Goal: Task Accomplishment & Management: Use online tool/utility

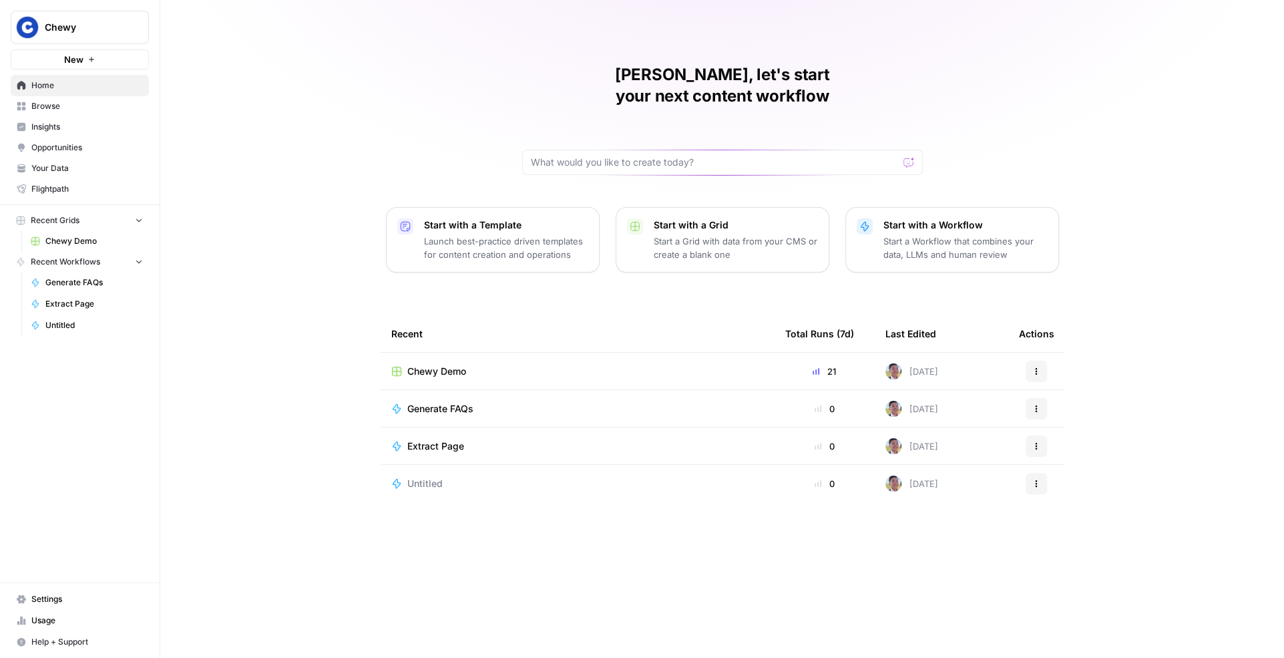
click at [110, 25] on span "Chewy" at bounding box center [85, 27] width 81 height 13
type input "salad"
click at [134, 96] on span "Salad" at bounding box center [129, 99] width 176 height 13
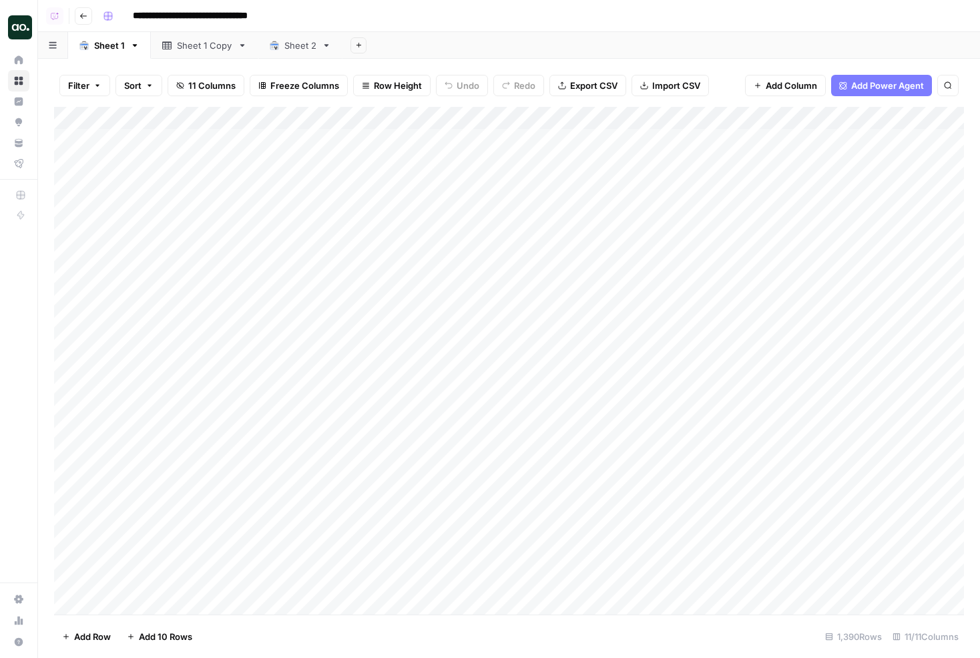
click at [425, 32] on div "Add Sheet" at bounding box center [662, 45] width 638 height 27
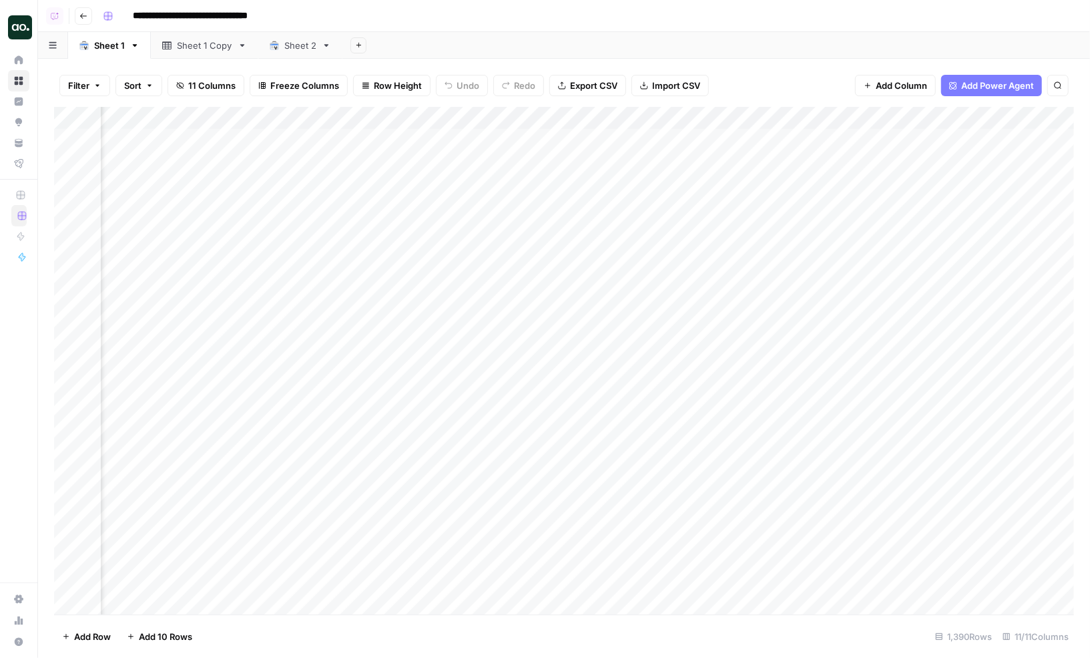
scroll to position [0, 598]
click at [572, 116] on div "Add Column" at bounding box center [564, 361] width 1020 height 508
click at [585, 208] on span "Schedule" at bounding box center [596, 211] width 117 height 13
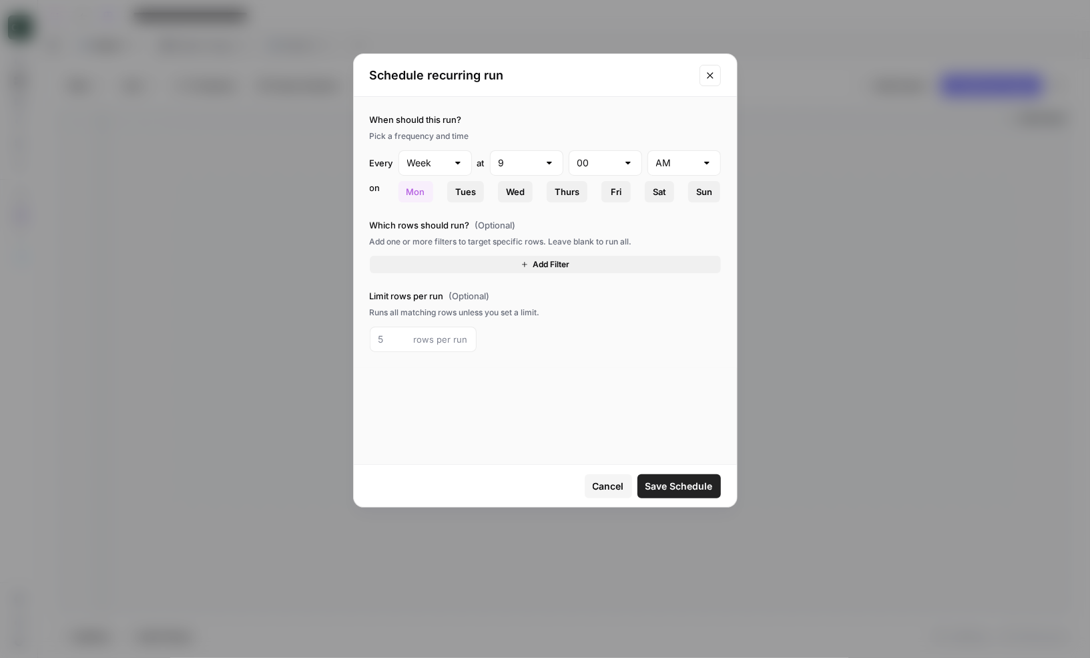
click at [710, 78] on icon "Close modal" at bounding box center [710, 75] width 11 height 11
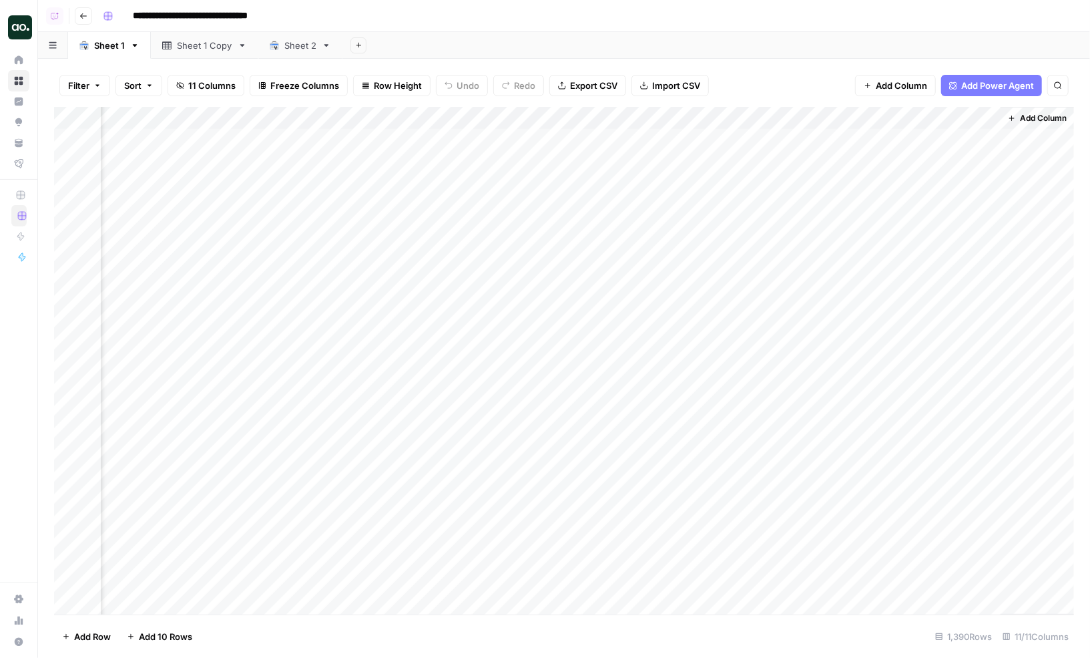
click at [654, 47] on div "Add Sheet" at bounding box center [717, 45] width 748 height 27
click at [608, 42] on div "Add Sheet" at bounding box center [717, 45] width 748 height 27
click at [604, 43] on div "Add Sheet" at bounding box center [717, 45] width 748 height 27
click at [584, 19] on div "**********" at bounding box center [587, 15] width 980 height 21
click at [598, 42] on div "Add Sheet" at bounding box center [717, 45] width 748 height 27
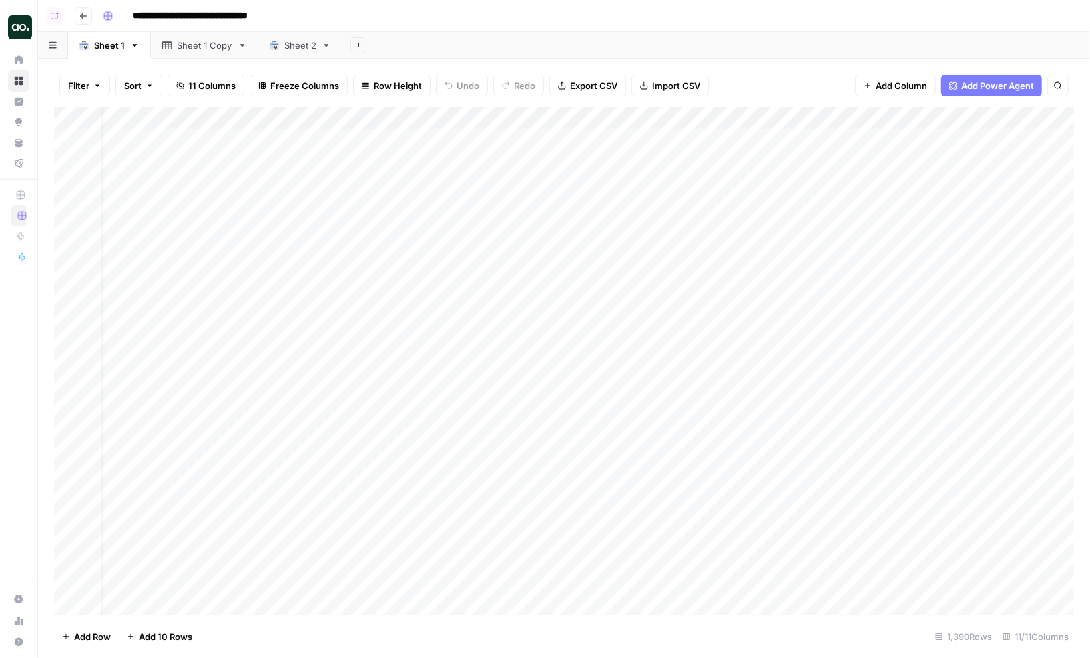
scroll to position [0, 29]
click at [81, 140] on div "Add Column" at bounding box center [563, 265] width 1018 height 317
click at [69, 139] on div "Add Column" at bounding box center [563, 265] width 1018 height 317
click at [79, 637] on span "Delete 1 Row" at bounding box center [88, 636] width 53 height 13
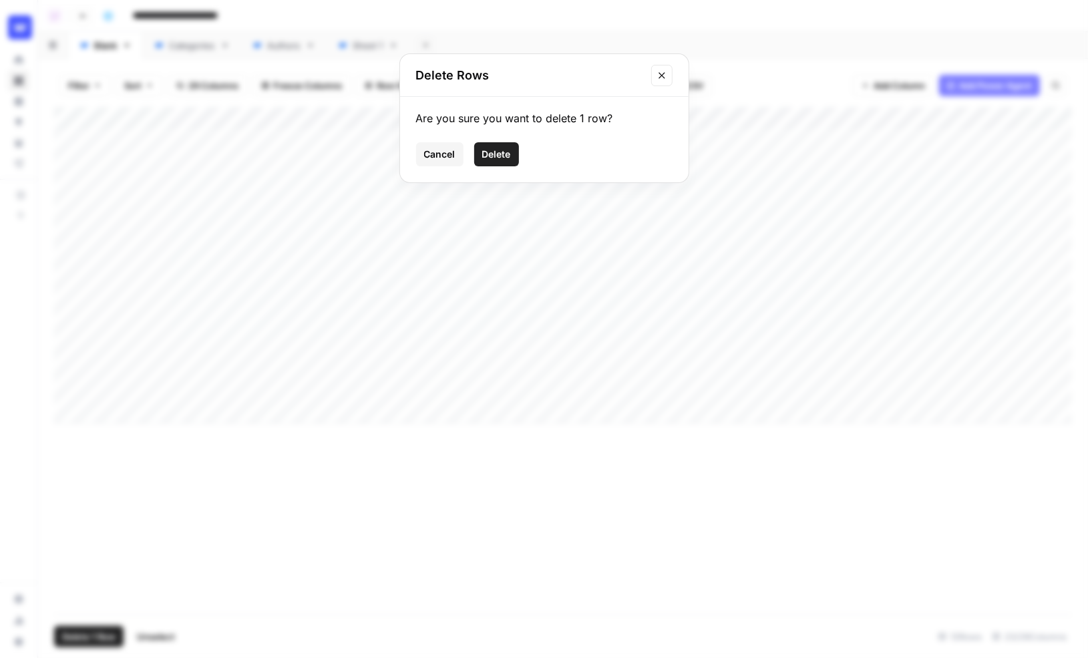
click at [491, 152] on span "Delete" at bounding box center [496, 154] width 29 height 13
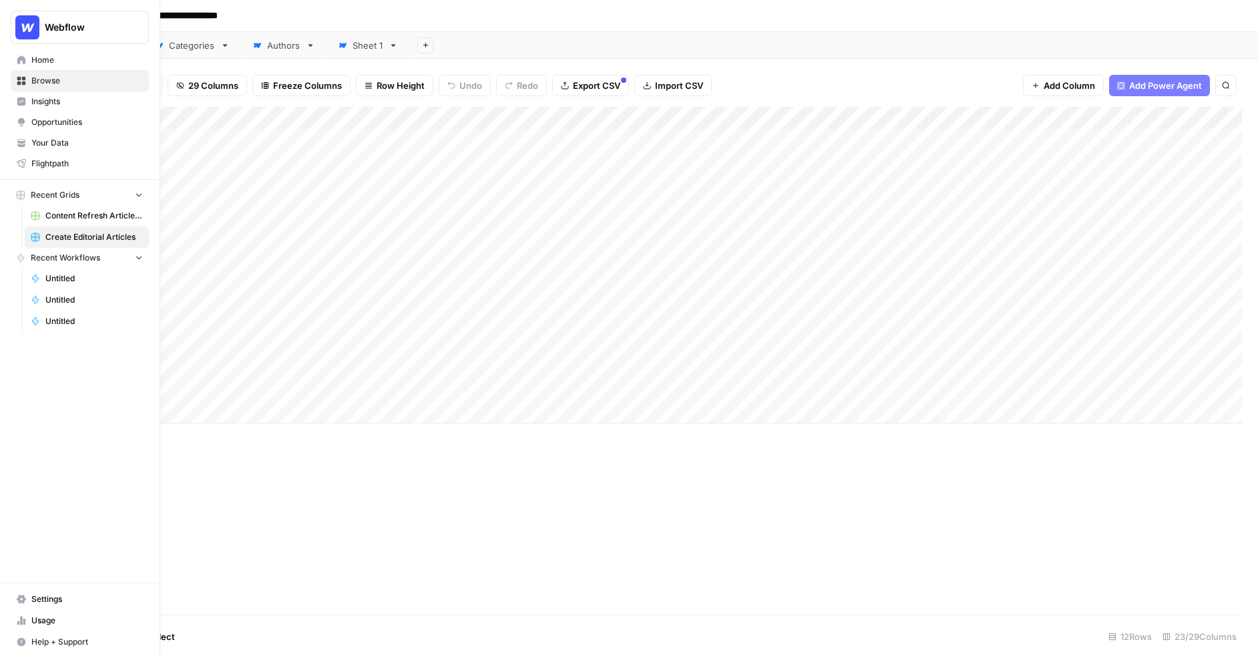
click at [58, 144] on span "Your Data" at bounding box center [87, 143] width 112 height 12
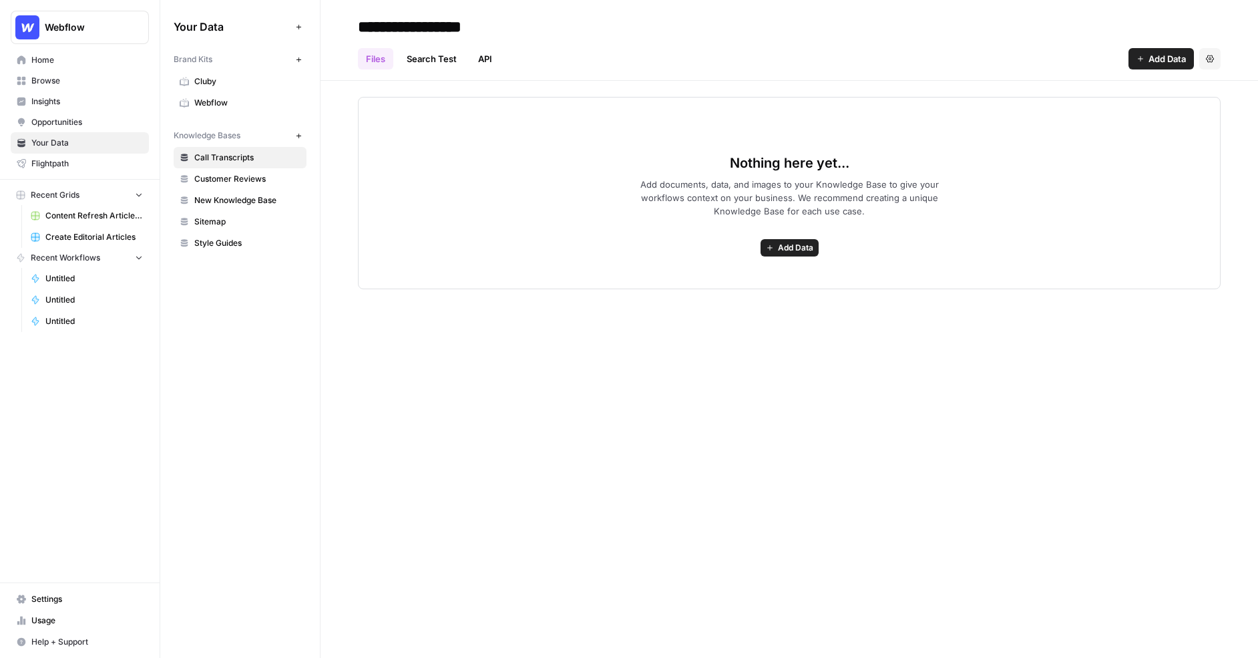
click at [225, 102] on span "Webflow" at bounding box center [247, 103] width 106 height 12
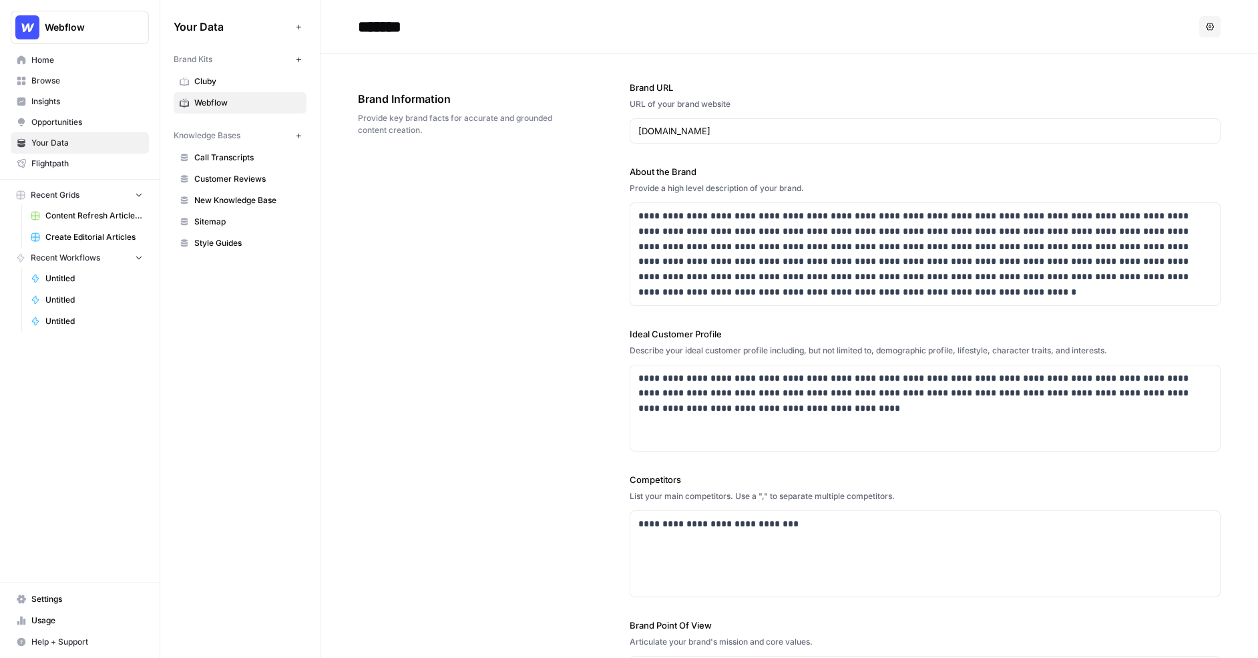
click at [193, 134] on span "Knowledge Bases" at bounding box center [207, 136] width 67 height 12
click at [249, 222] on span "Sitemap" at bounding box center [247, 222] width 106 height 12
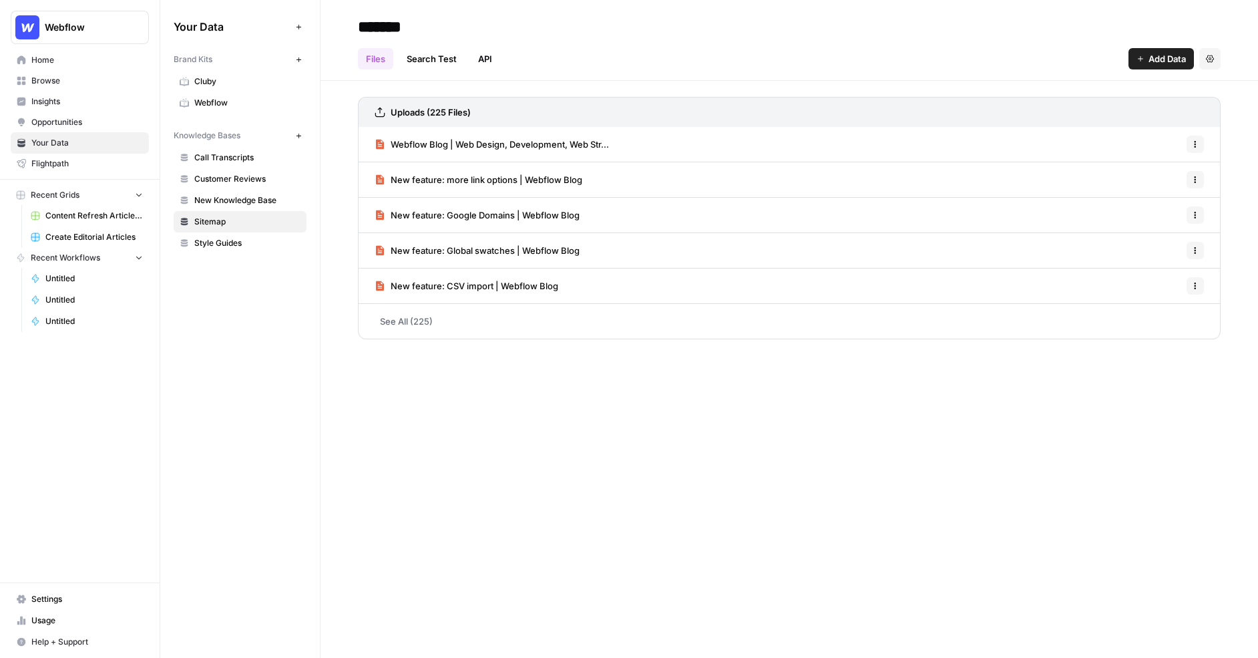
click at [964, 54] on span "Add Data" at bounding box center [1167, 58] width 37 height 13
click at [964, 110] on span "Web Scrape" at bounding box center [1117, 108] width 122 height 13
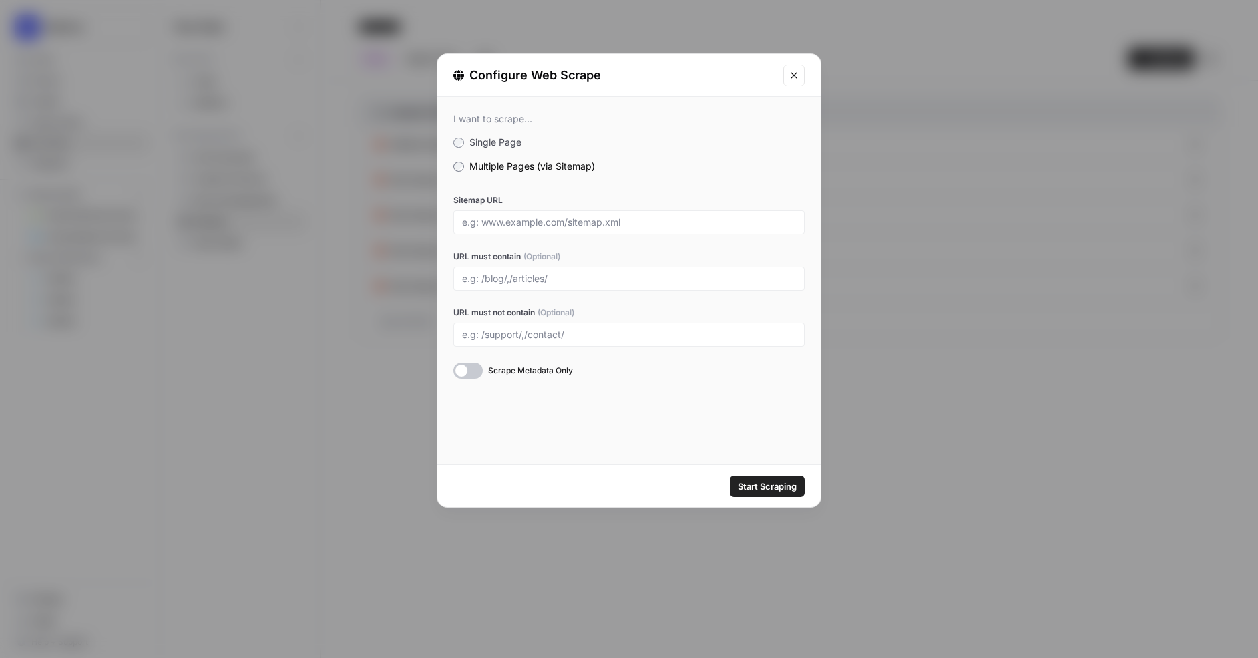
click at [799, 72] on button "Close modal" at bounding box center [793, 75] width 21 height 21
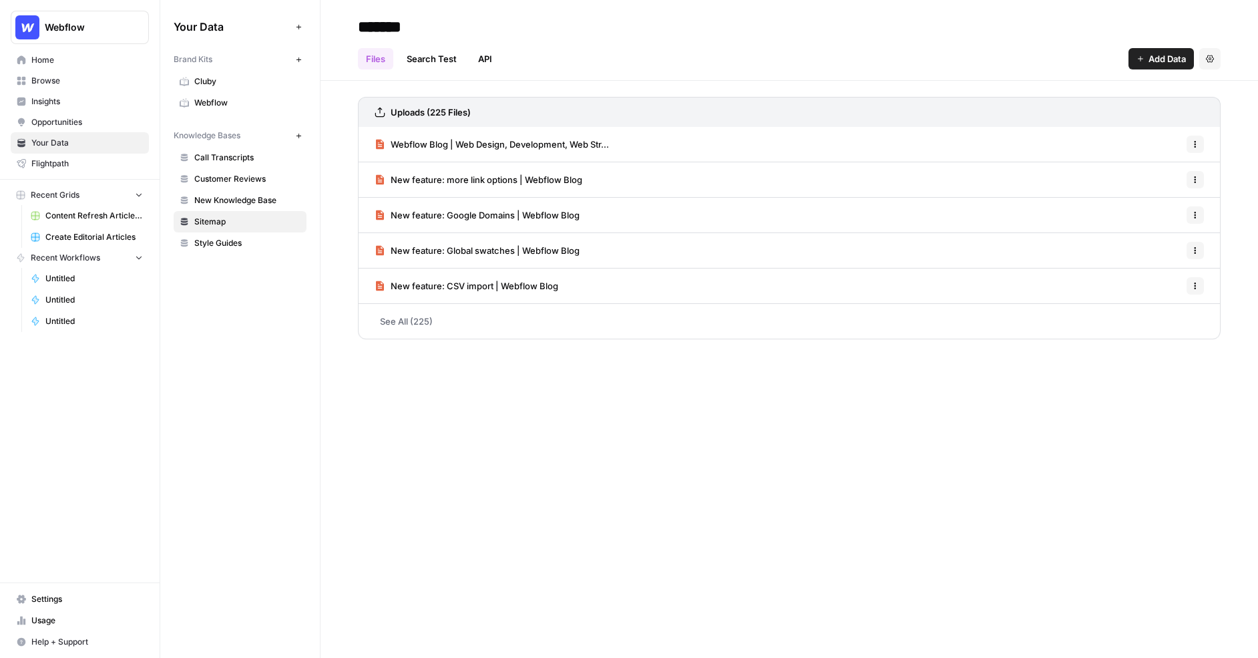
click at [964, 72] on header "******* Files Search Test API Add Data Settings" at bounding box center [790, 40] width 938 height 81
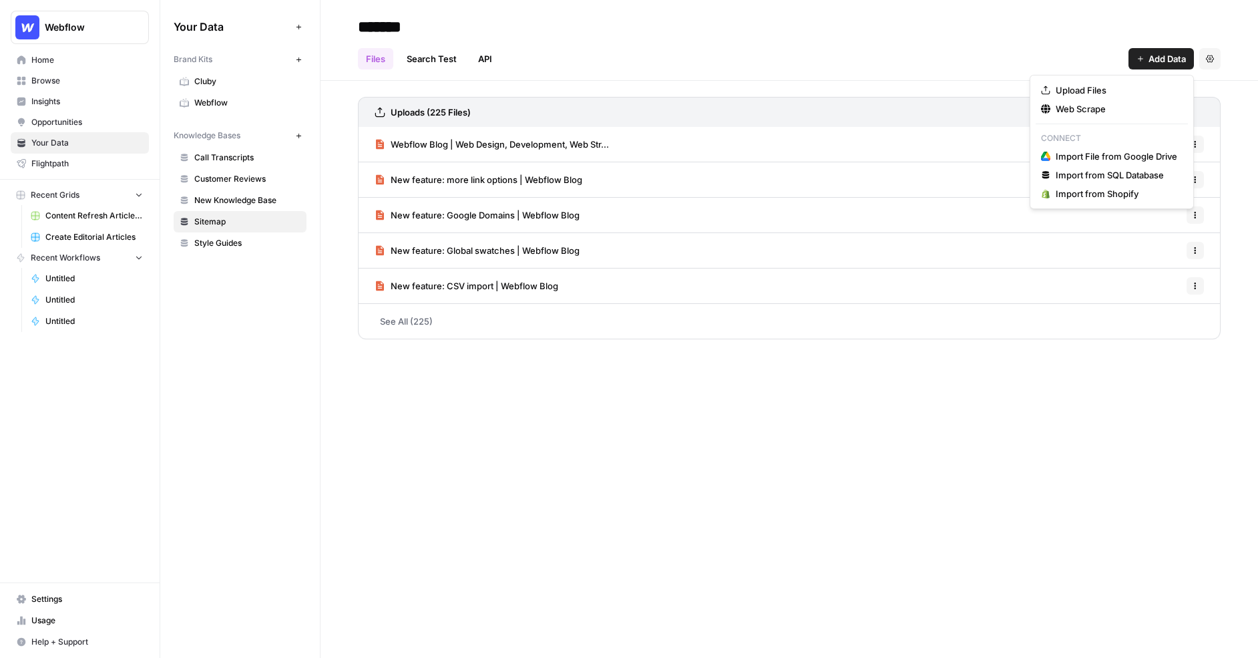
click at [964, 62] on button "Add Data" at bounding box center [1161, 58] width 65 height 21
click at [486, 49] on link "API" at bounding box center [485, 58] width 30 height 21
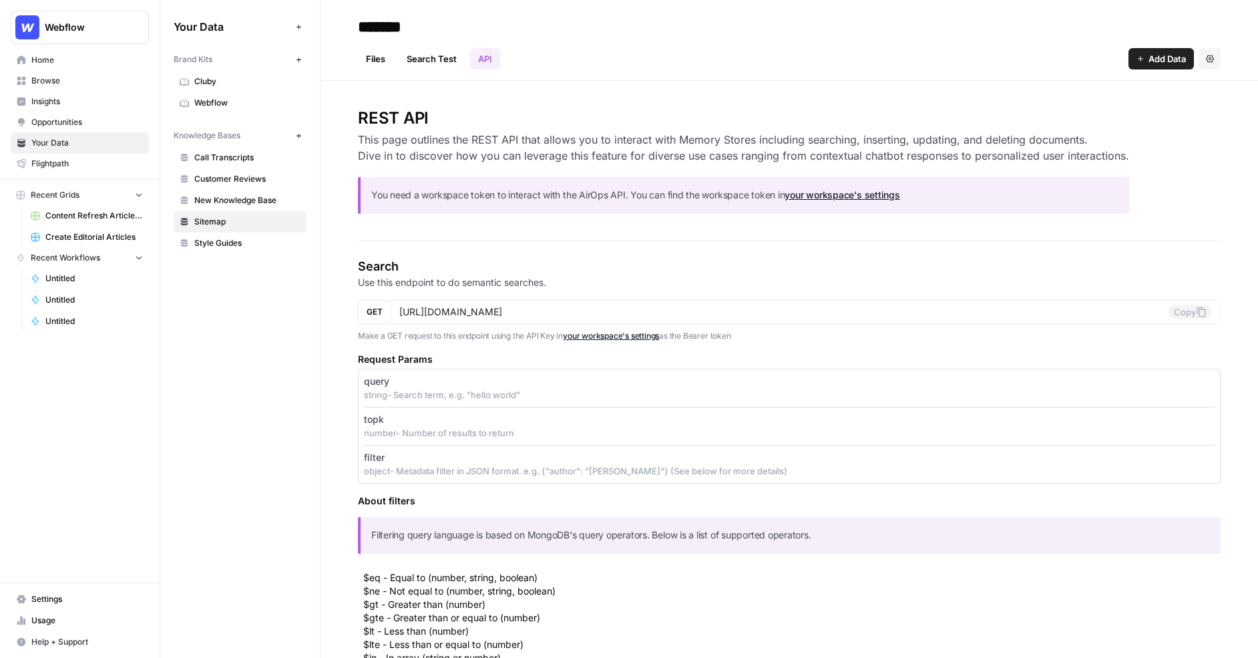
click at [380, 58] on link "Files" at bounding box center [375, 58] width 35 height 21
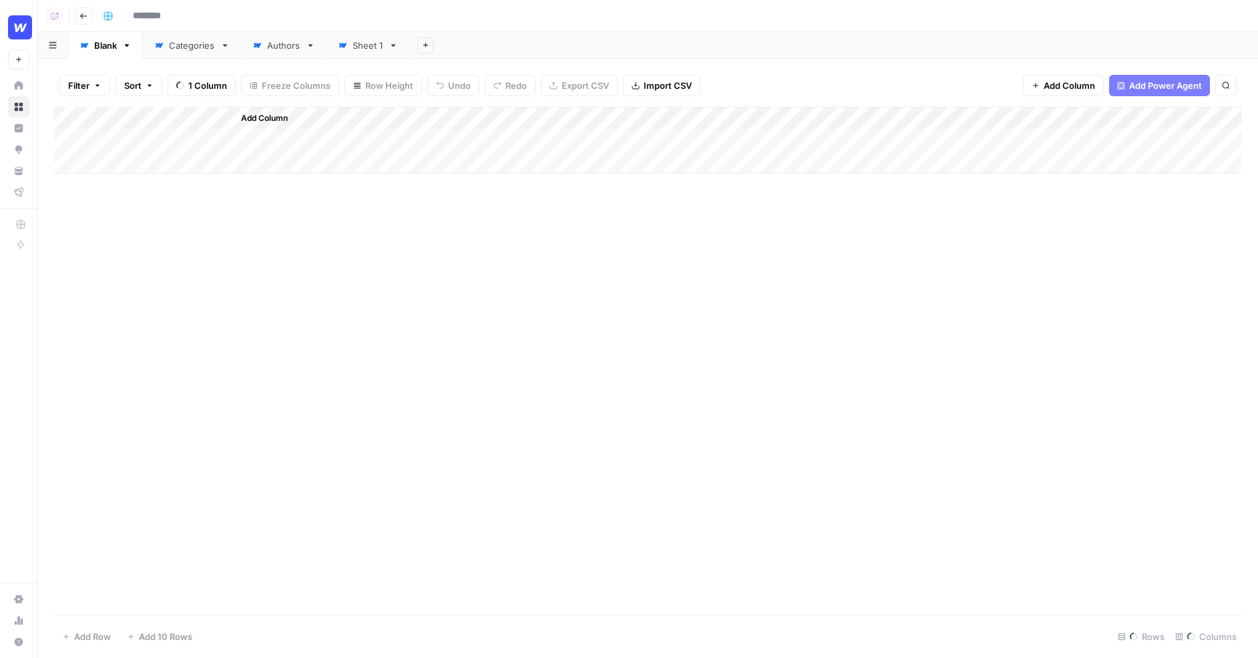
type input "**********"
drag, startPoint x: 134, startPoint y: 165, endPoint x: 171, endPoint y: 341, distance: 180.2
click at [171, 341] on div "Add Column" at bounding box center [648, 265] width 1188 height 317
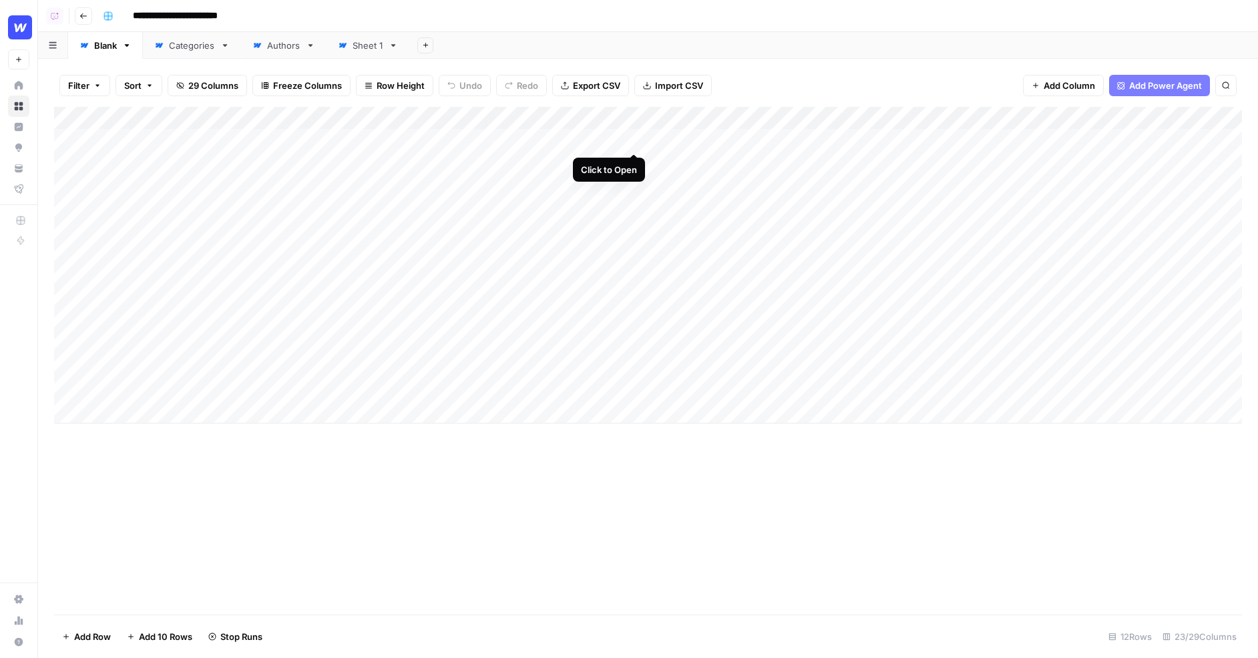
click at [632, 140] on div "Add Column" at bounding box center [648, 265] width 1188 height 317
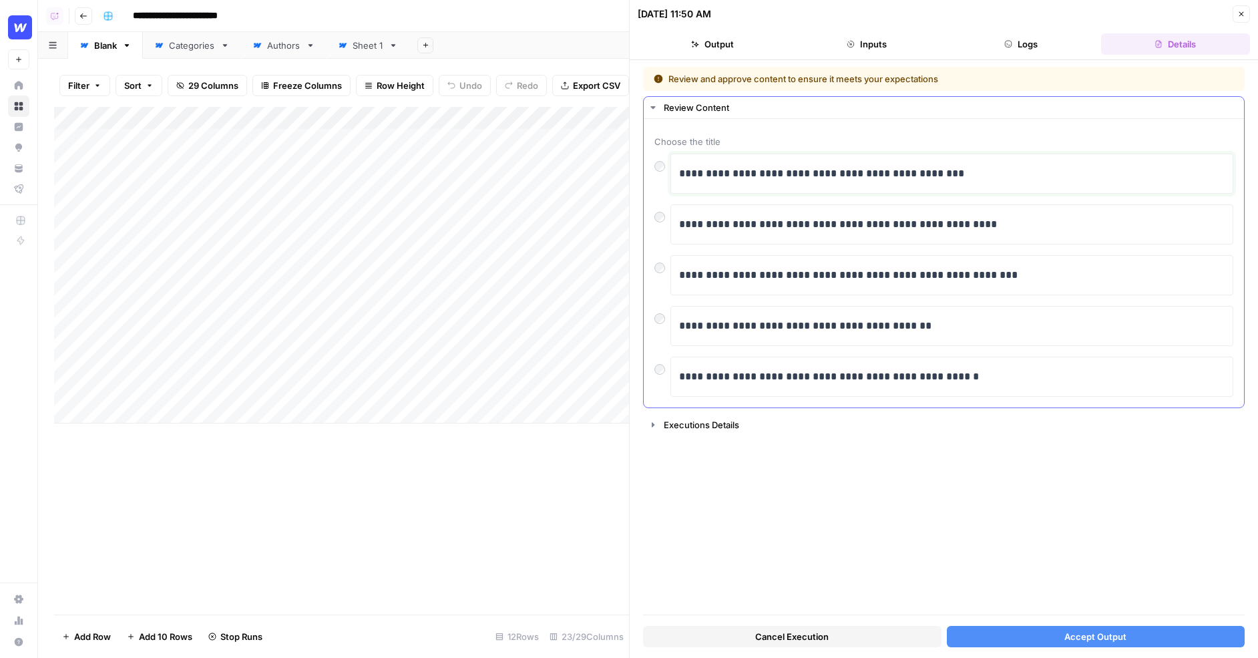
click at [988, 178] on p "**********" at bounding box center [952, 173] width 547 height 17
click at [1007, 175] on p "**********" at bounding box center [952, 173] width 547 height 17
click at [1066, 634] on span "Accept Output" at bounding box center [1095, 636] width 62 height 13
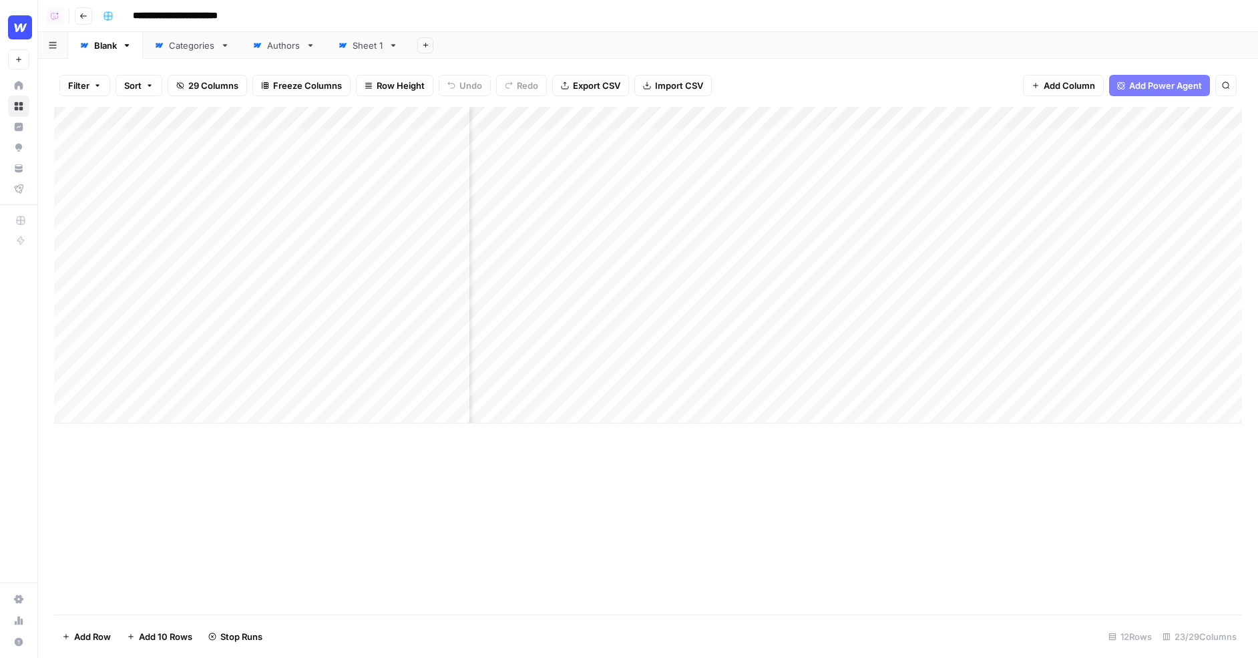
scroll to position [0, 548]
click at [768, 163] on div "Add Column" at bounding box center [648, 265] width 1188 height 317
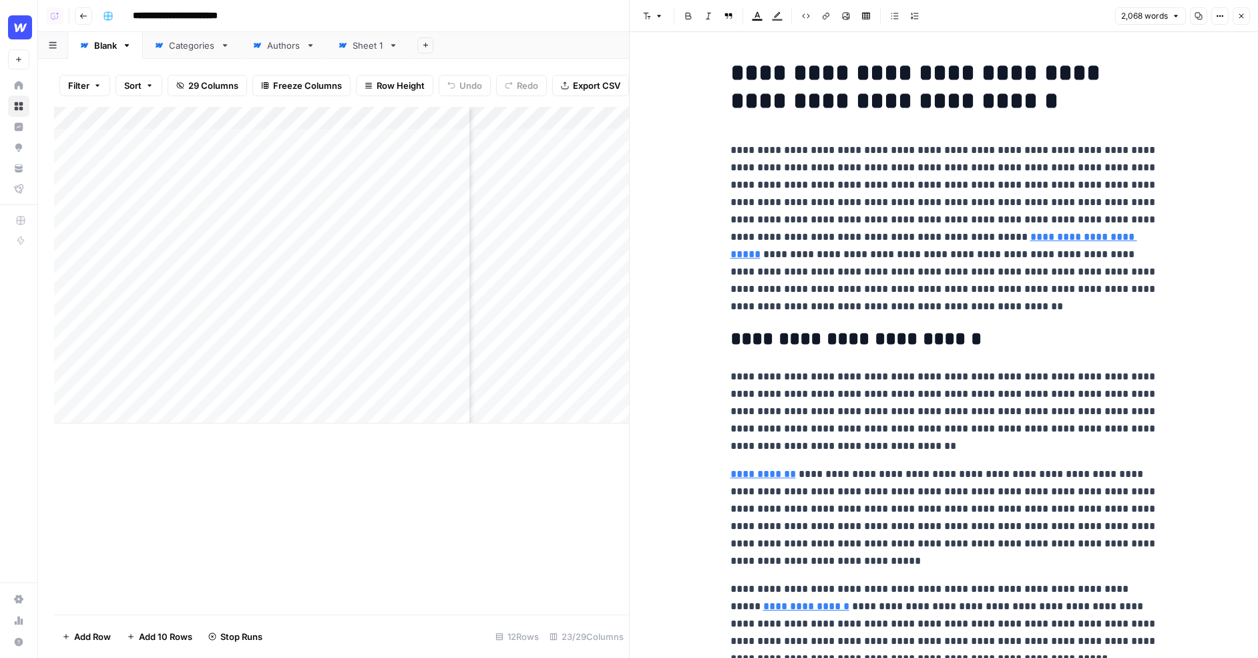
scroll to position [32, 0]
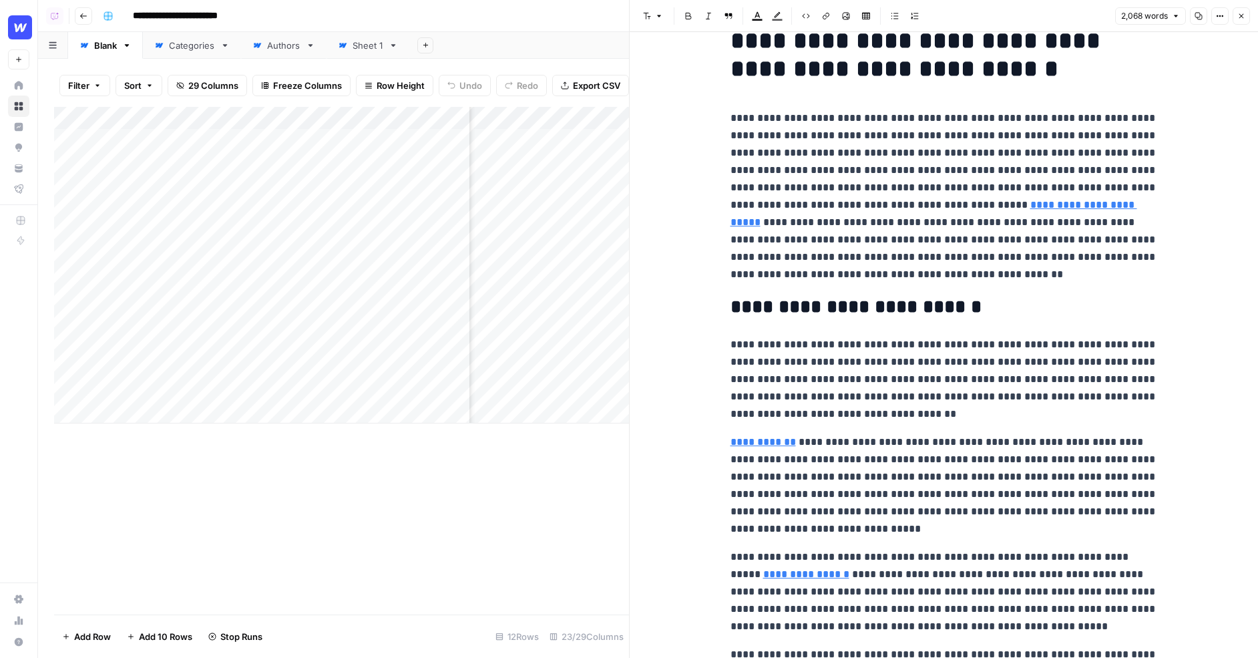
click at [916, 148] on p "**********" at bounding box center [944, 197] width 427 height 174
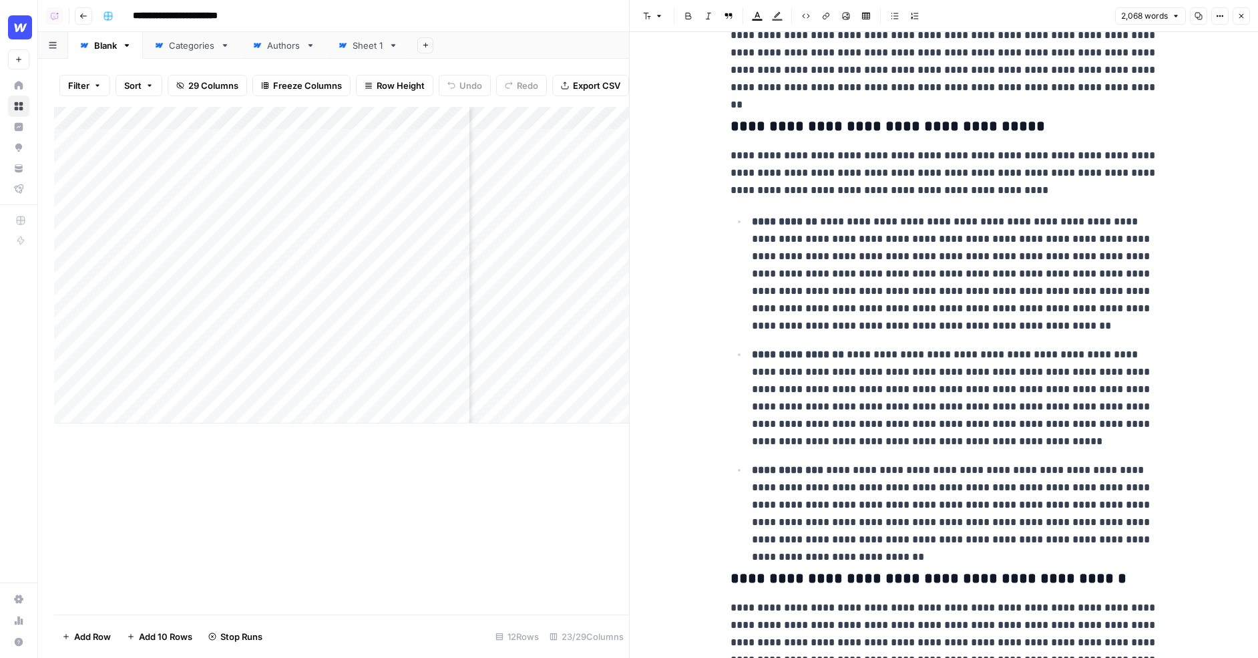
scroll to position [811, 0]
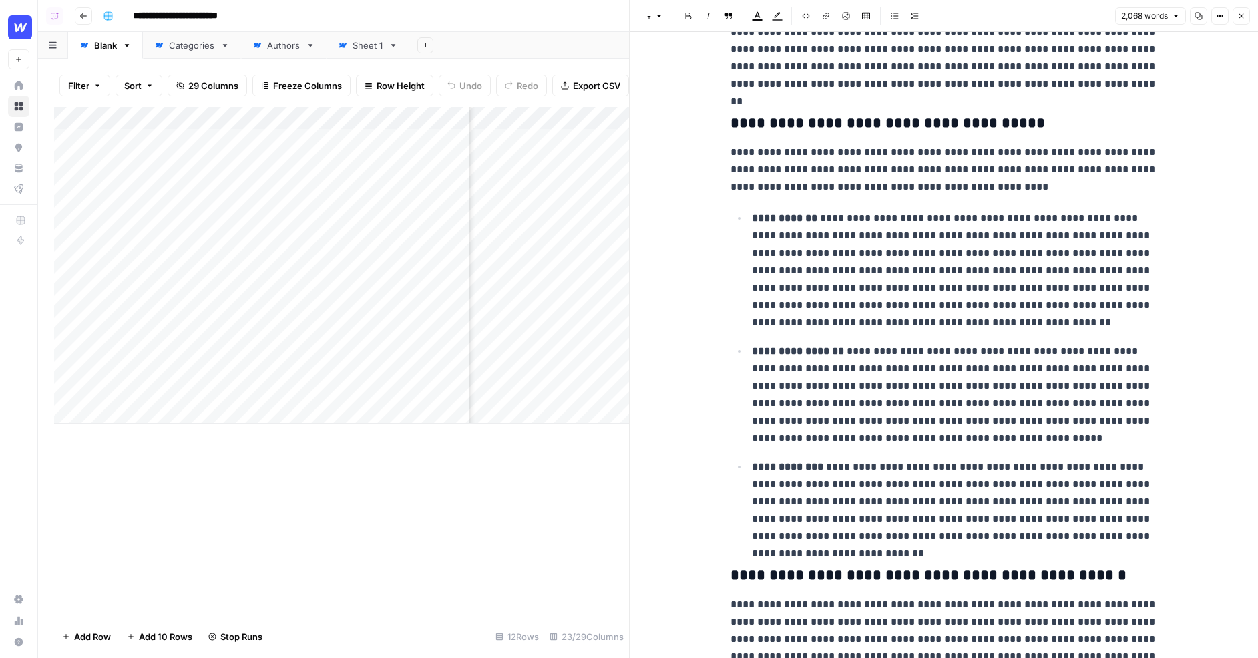
click at [1238, 17] on icon "button" at bounding box center [1241, 16] width 8 height 8
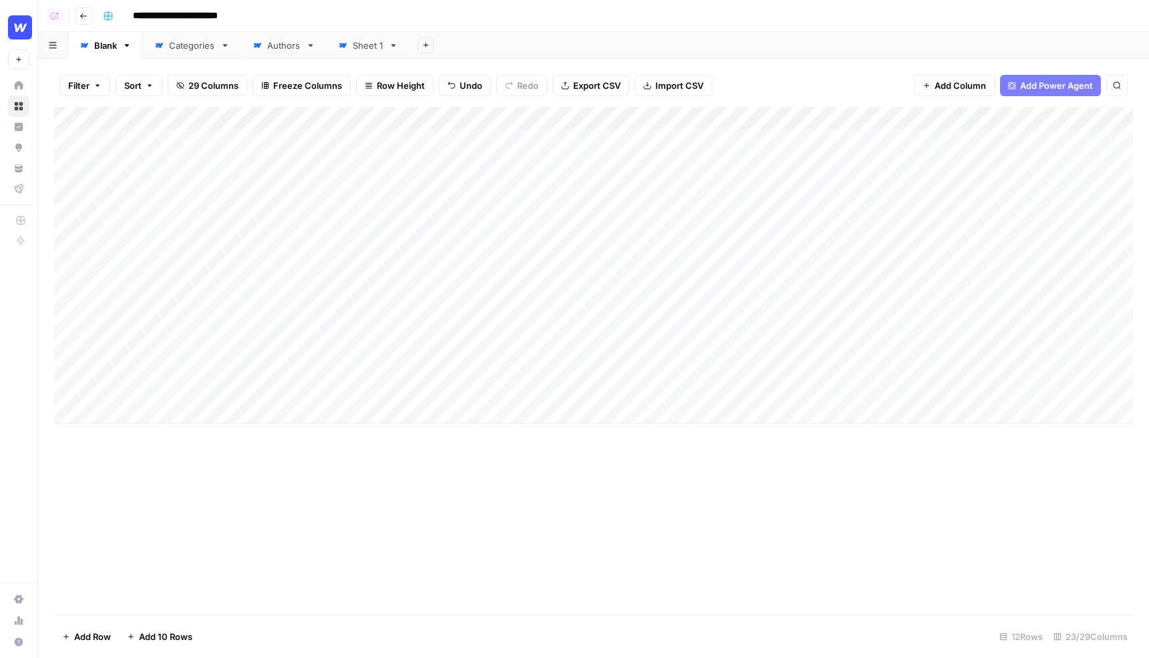
click at [636, 19] on div "**********" at bounding box center [616, 15] width 1038 height 21
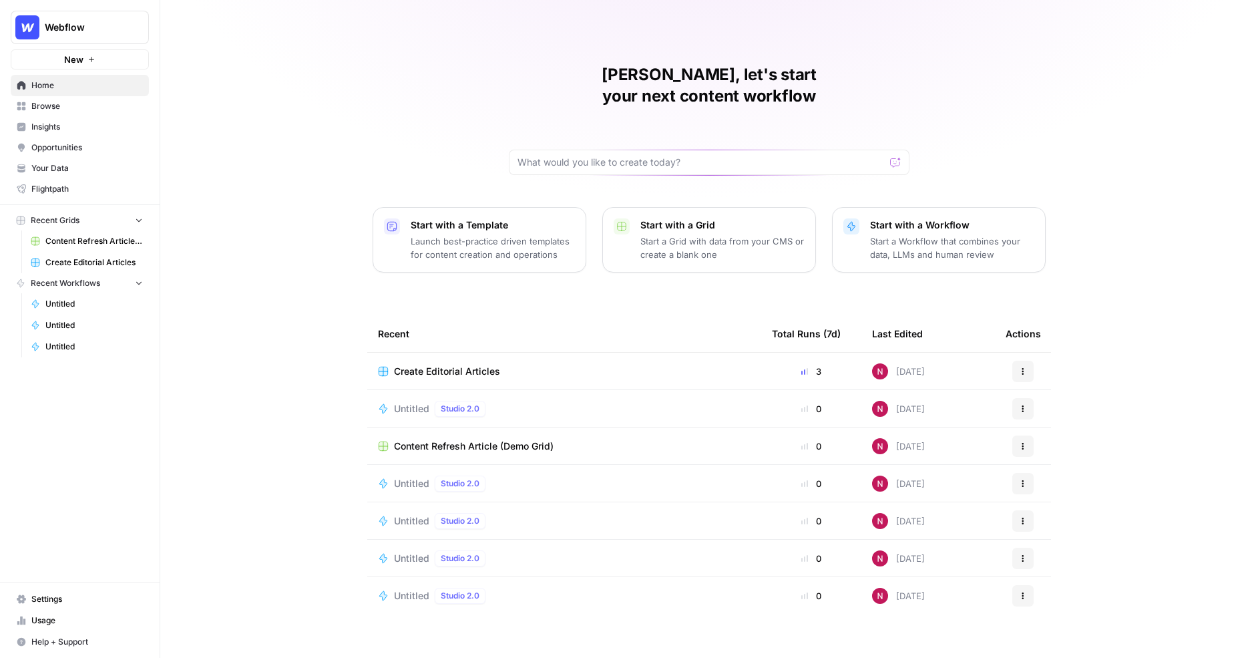
click at [879, 218] on p "Start with a Workflow" at bounding box center [952, 224] width 164 height 13
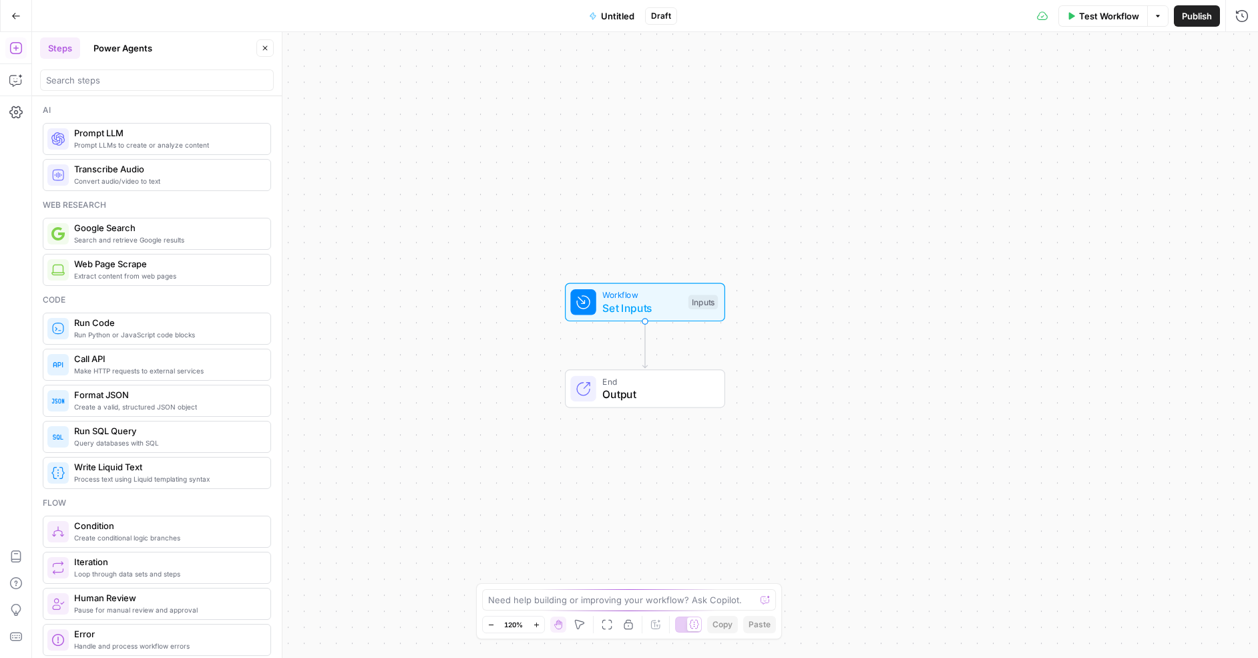
click at [151, 106] on div "Ai" at bounding box center [157, 110] width 228 height 12
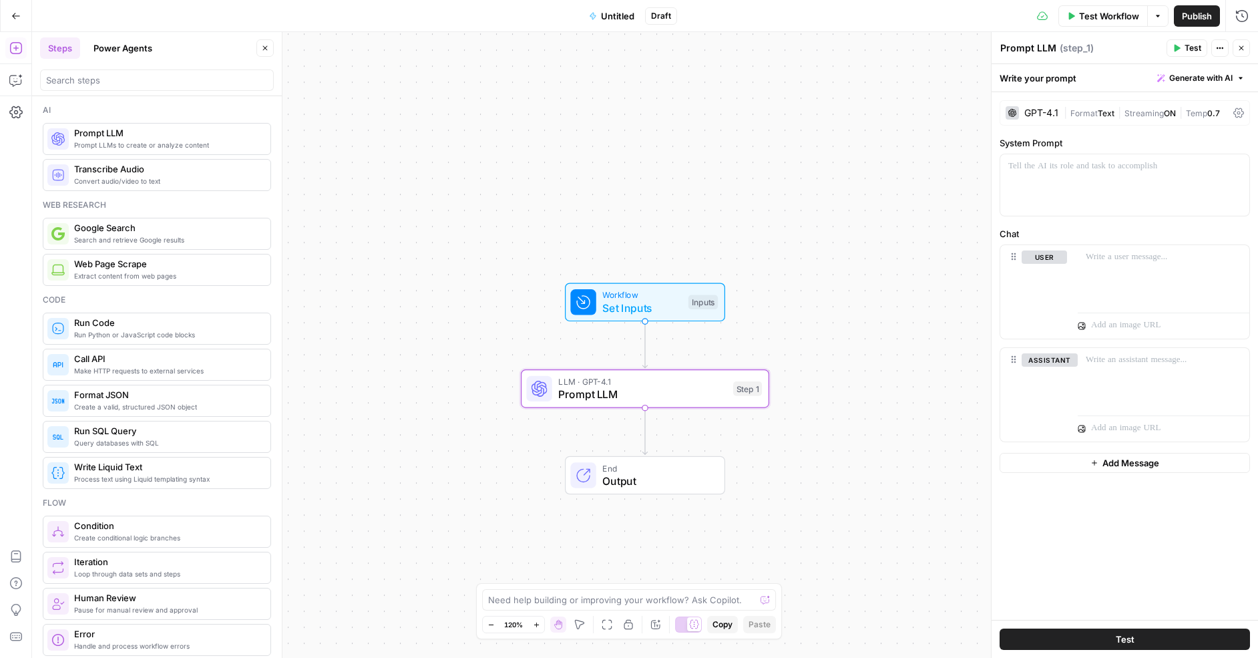
click at [1040, 111] on div "GPT-4.1" at bounding box center [1041, 112] width 34 height 9
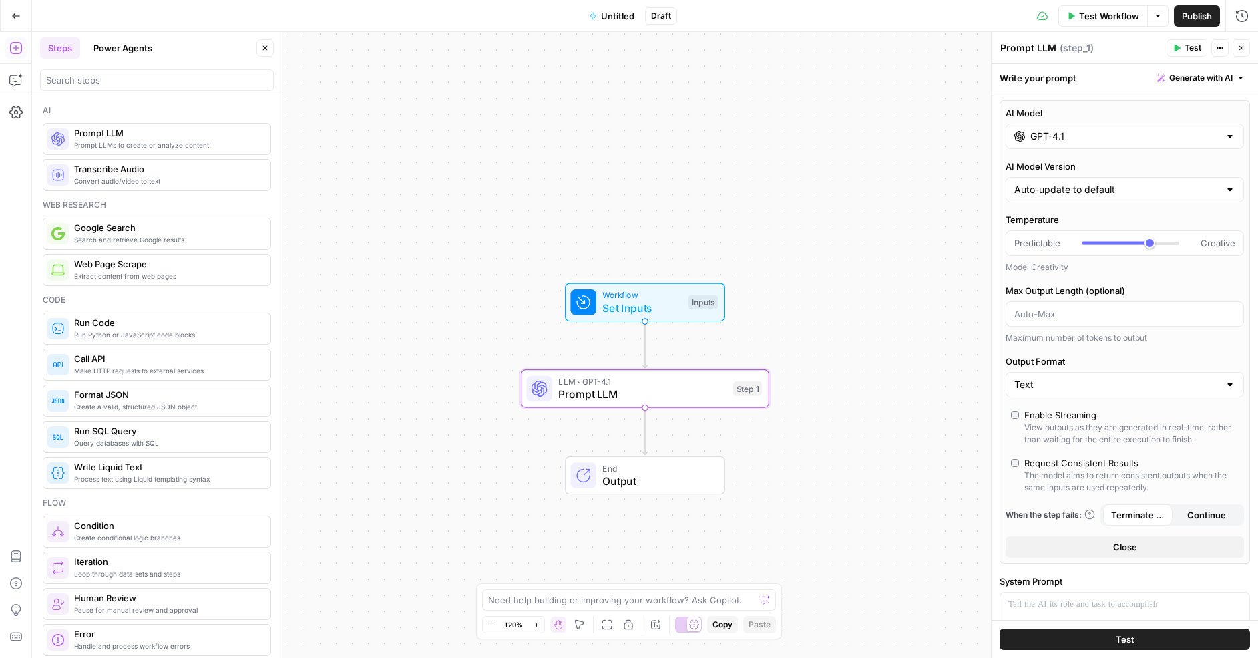
click at [1064, 139] on input "GPT-4.1" at bounding box center [1124, 136] width 189 height 13
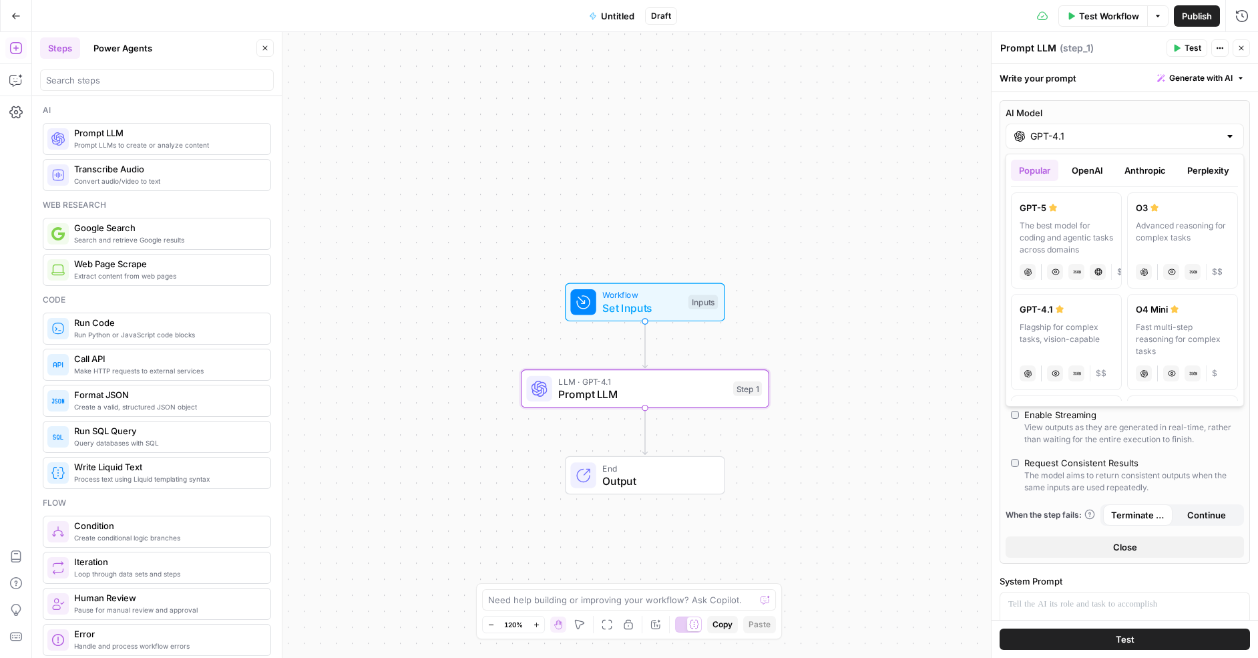
click at [1091, 167] on button "OpenAI" at bounding box center [1087, 170] width 47 height 21
click at [1149, 170] on button "Anthropic" at bounding box center [1145, 170] width 57 height 21
click at [1207, 168] on button "Perplexity" at bounding box center [1208, 170] width 58 height 21
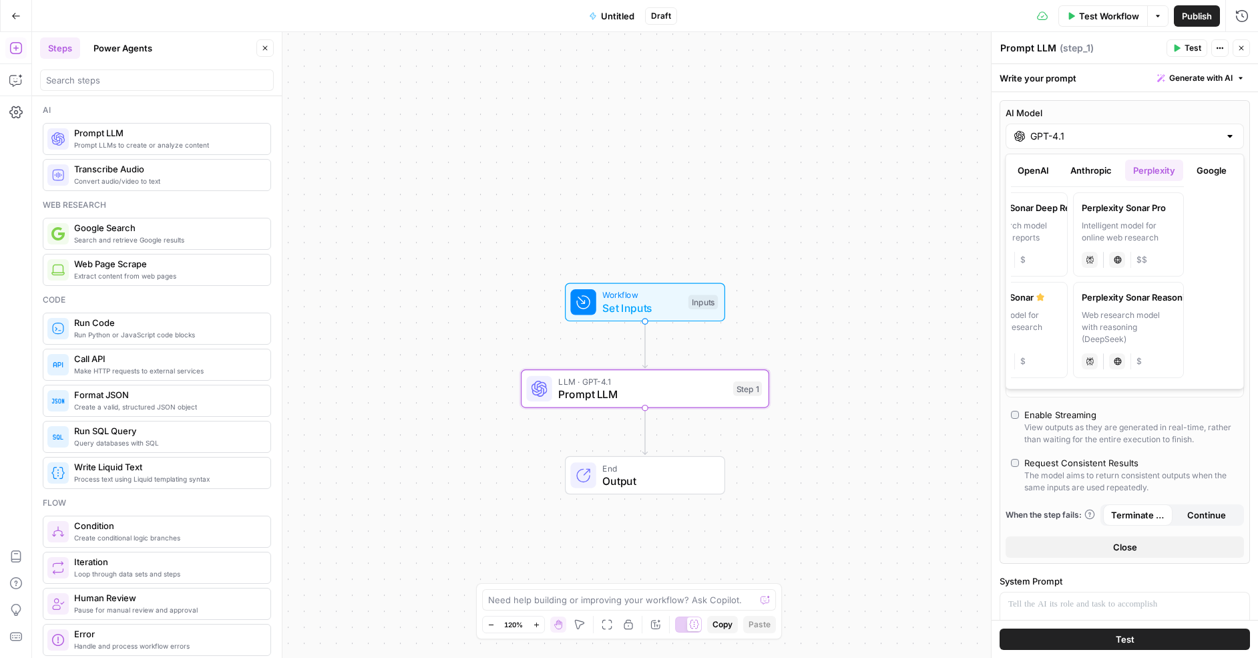
scroll to position [0, 57]
click at [1207, 168] on button "Google" at bounding box center [1209, 170] width 46 height 21
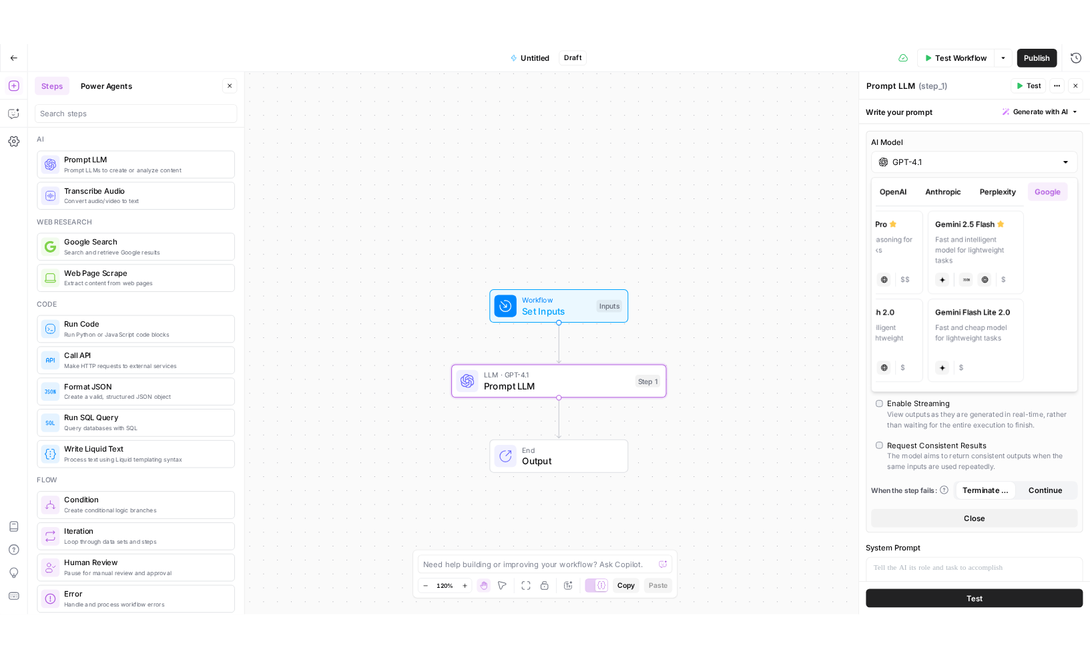
scroll to position [0, 0]
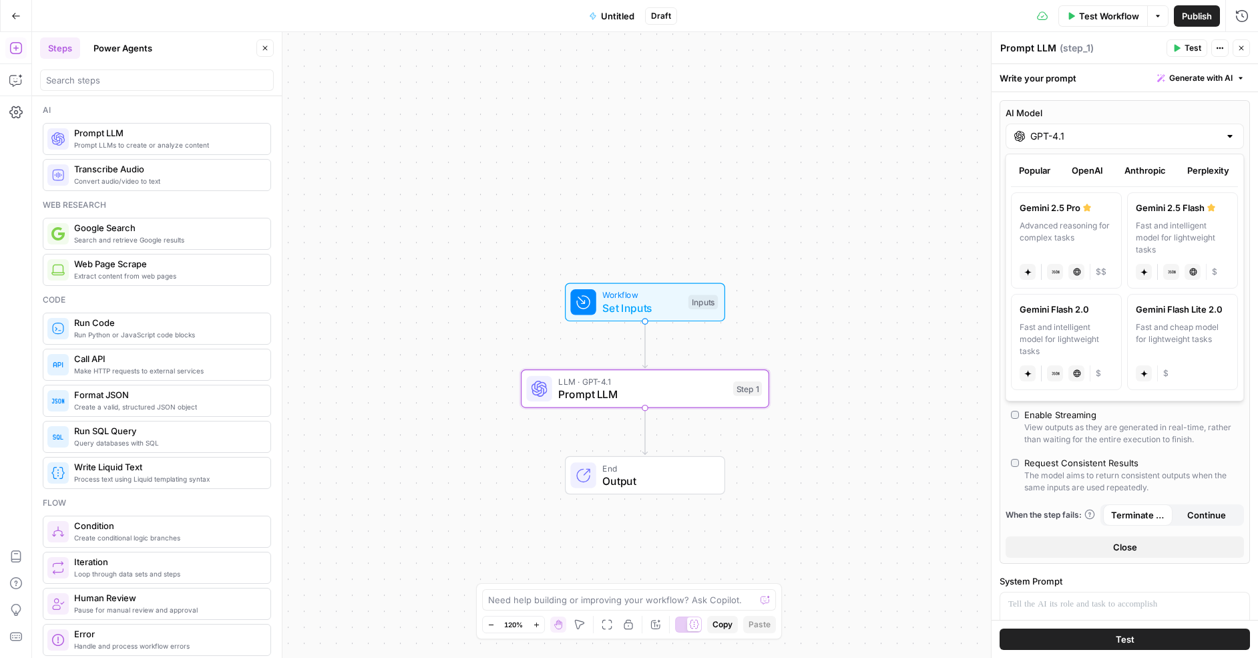
click at [1086, 168] on button "OpenAI" at bounding box center [1087, 170] width 47 height 21
click at [671, 363] on icon "button" at bounding box center [669, 358] width 11 height 11
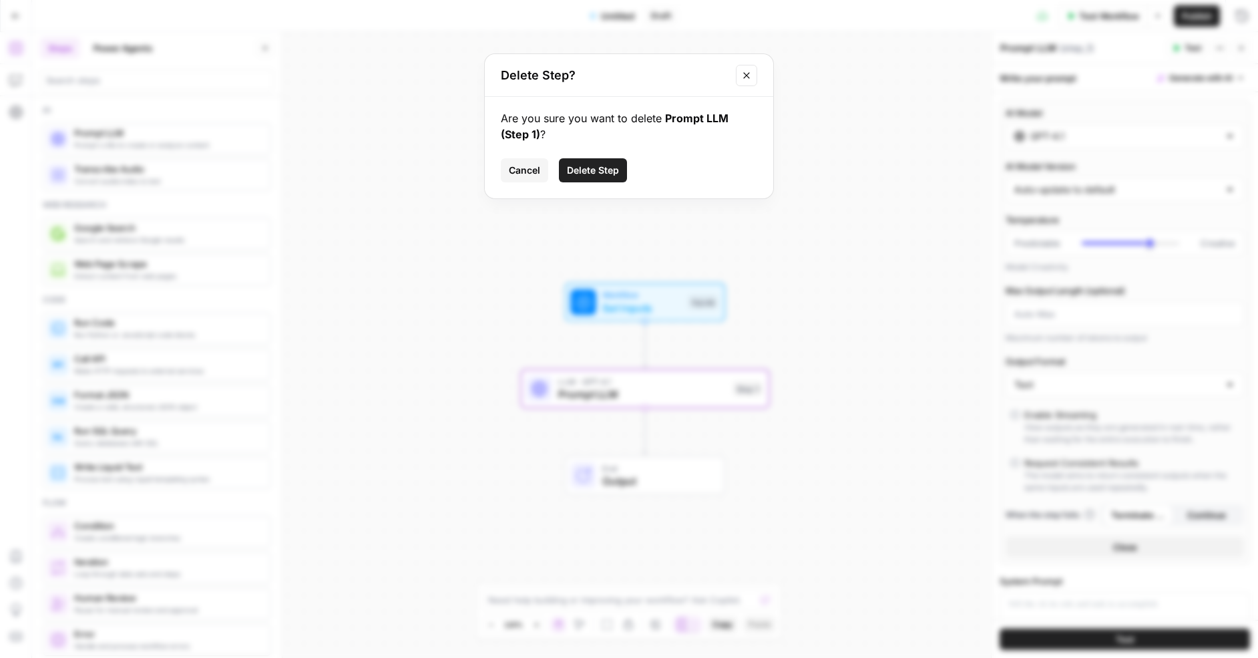
click at [590, 162] on button "Delete Step" at bounding box center [593, 170] width 68 height 24
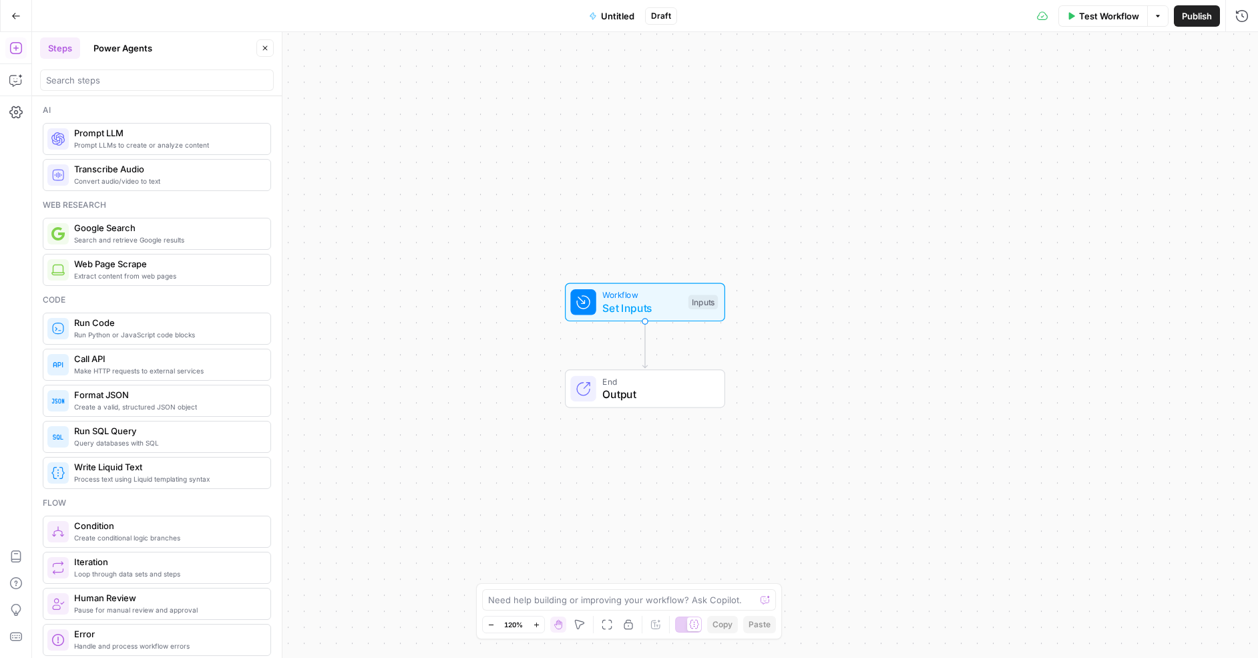
click at [533, 222] on div "Workflow Set Inputs Inputs End Output" at bounding box center [645, 345] width 1226 height 626
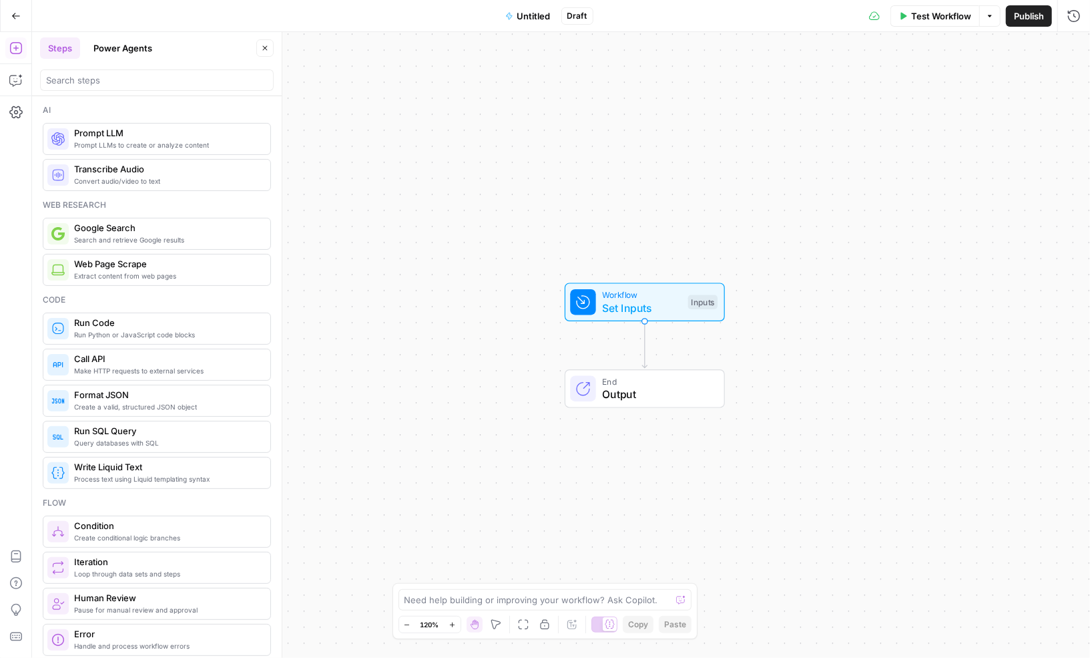
click at [119, 48] on button "Power Agents" at bounding box center [122, 47] width 75 height 21
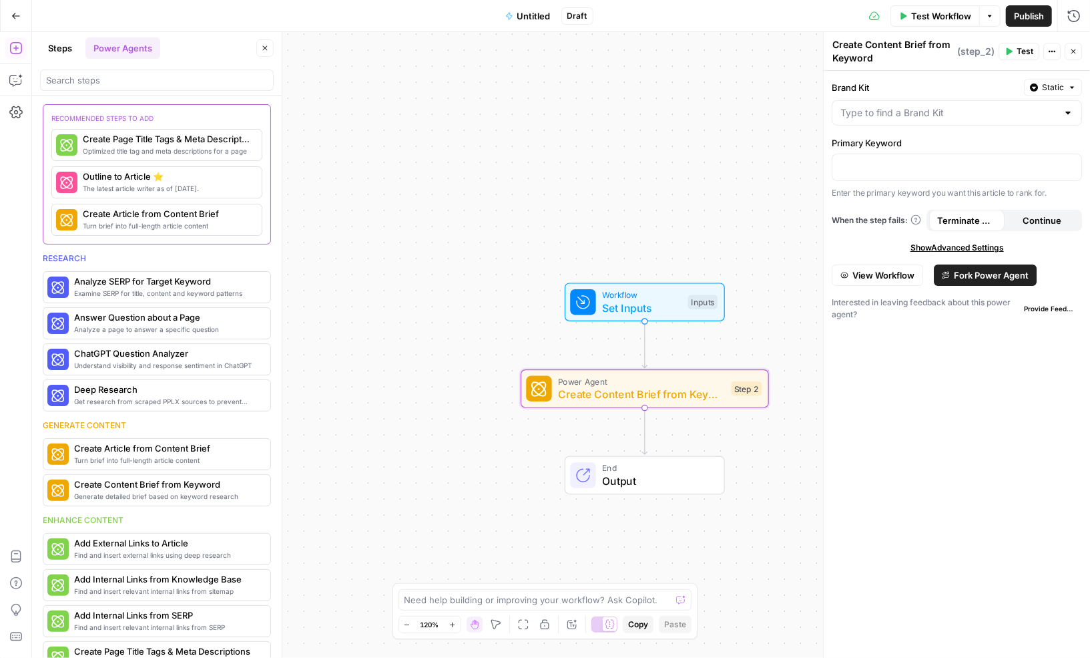
click at [974, 270] on span "Fork Power Agent" at bounding box center [991, 274] width 75 height 13
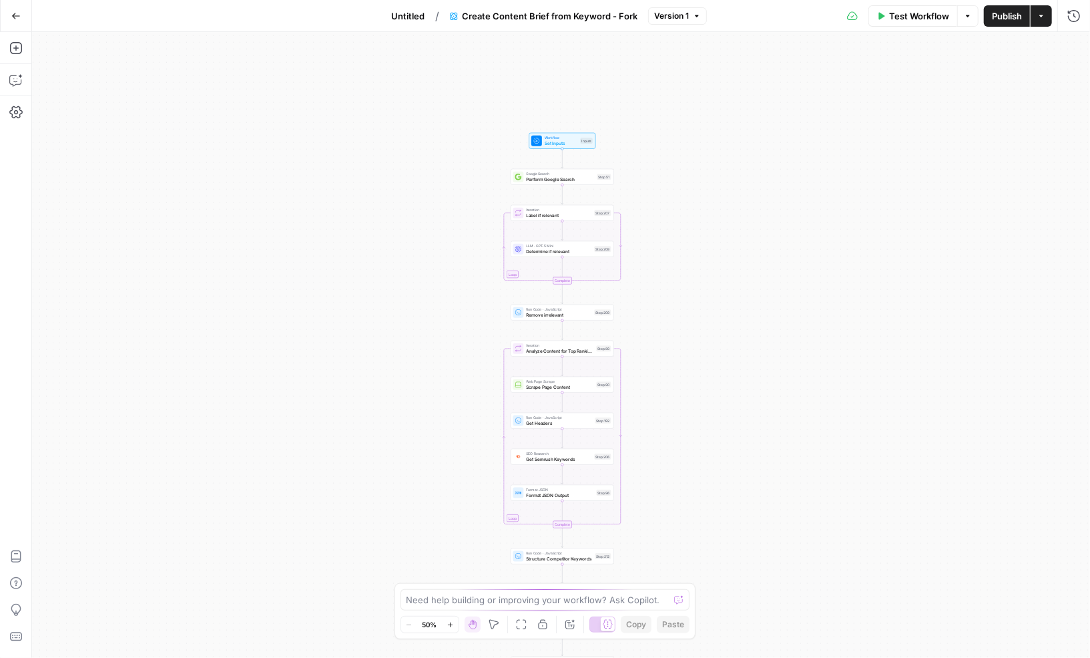
drag, startPoint x: 656, startPoint y: 136, endPoint x: 658, endPoint y: 341, distance: 205.0
click at [658, 341] on div "Workflow Set Inputs Inputs Google Search Perform Google Search Step 51 Loop Ite…" at bounding box center [561, 345] width 1058 height 626
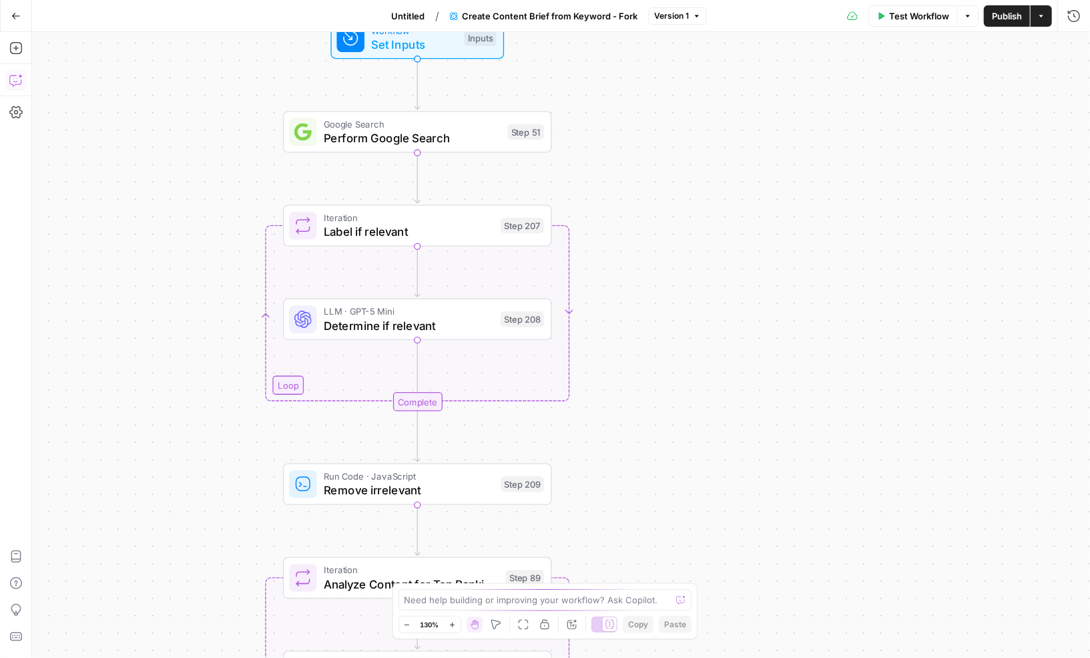
click at [9, 74] on icon "button" at bounding box center [15, 79] width 13 height 13
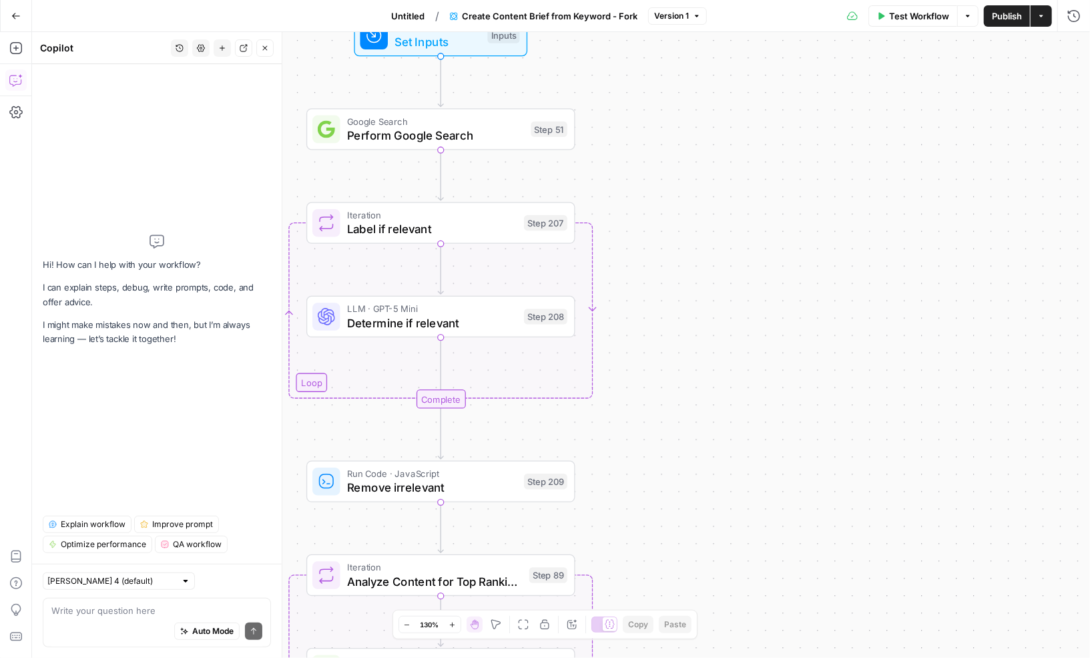
drag, startPoint x: 637, startPoint y: 187, endPoint x: 746, endPoint y: 166, distance: 110.8
click at [746, 166] on div "Workflow Set Inputs Inputs Google Search Perform Google Search Step 51 Loop Ite…" at bounding box center [561, 345] width 1058 height 626
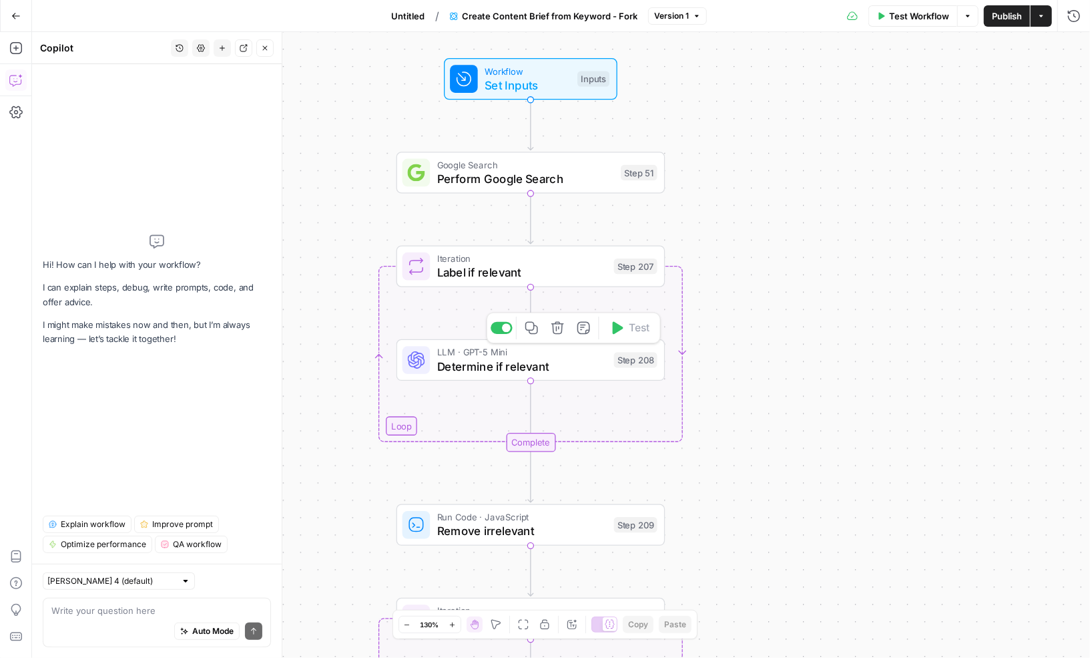
click at [547, 364] on span "Determine if relevant" at bounding box center [522, 365] width 170 height 17
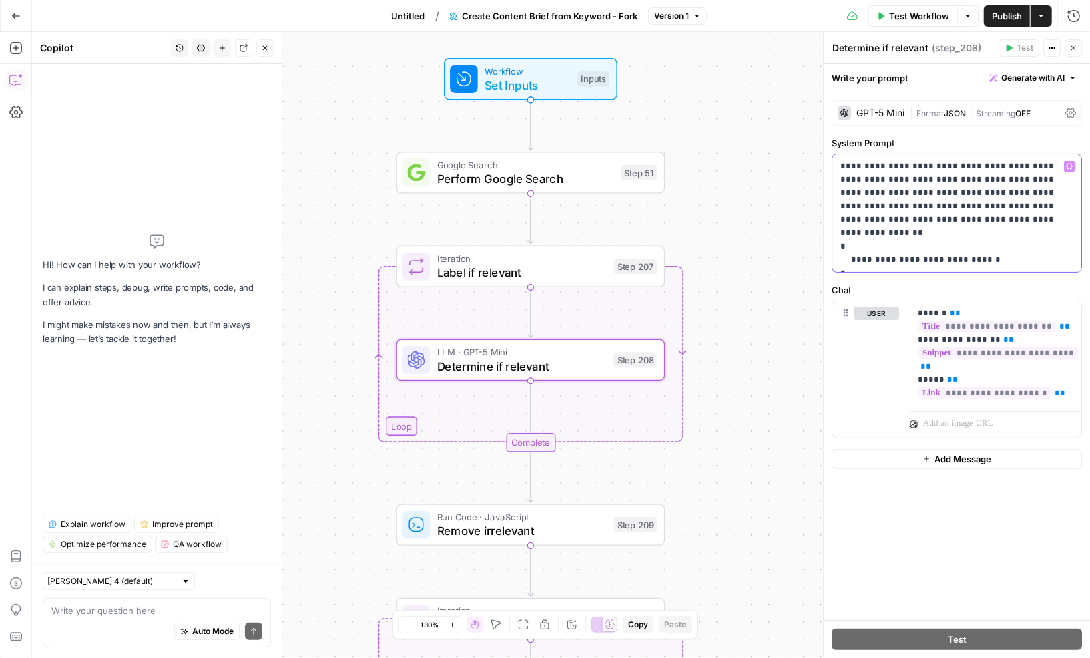
click at [877, 178] on p "**********" at bounding box center [958, 213] width 234 height 107
click at [904, 180] on p "**********" at bounding box center [958, 213] width 234 height 107
click at [1032, 220] on p "**********" at bounding box center [958, 213] width 234 height 107
click at [1072, 44] on icon "button" at bounding box center [1074, 48] width 8 height 8
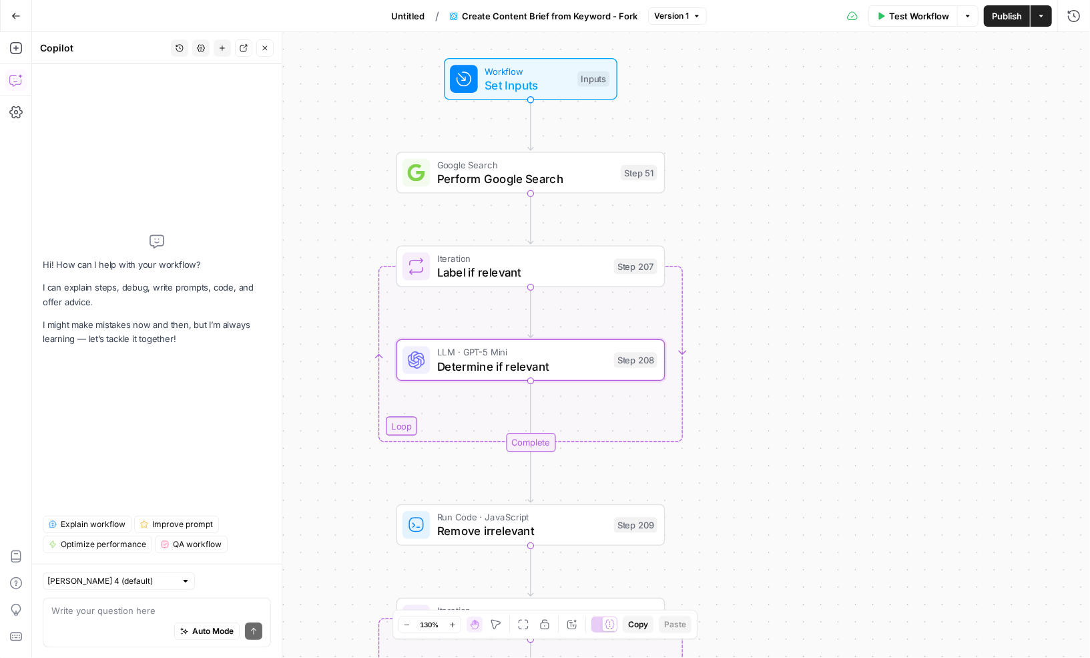
click at [329, 277] on div "Workflow Set Inputs Inputs Google Search Perform Google Search Step 51 Loop Ite…" at bounding box center [561, 345] width 1058 height 626
click at [74, 527] on span "Explain workflow" at bounding box center [93, 524] width 65 height 12
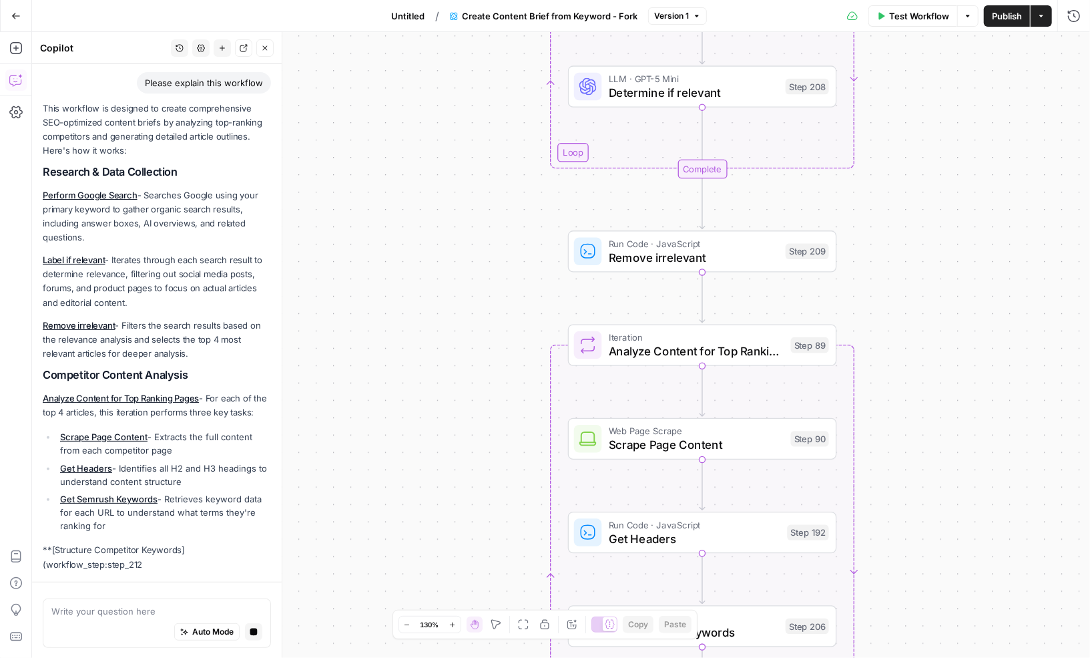
click at [123, 617] on div "Auto Mode Stop generating" at bounding box center [156, 631] width 211 height 29
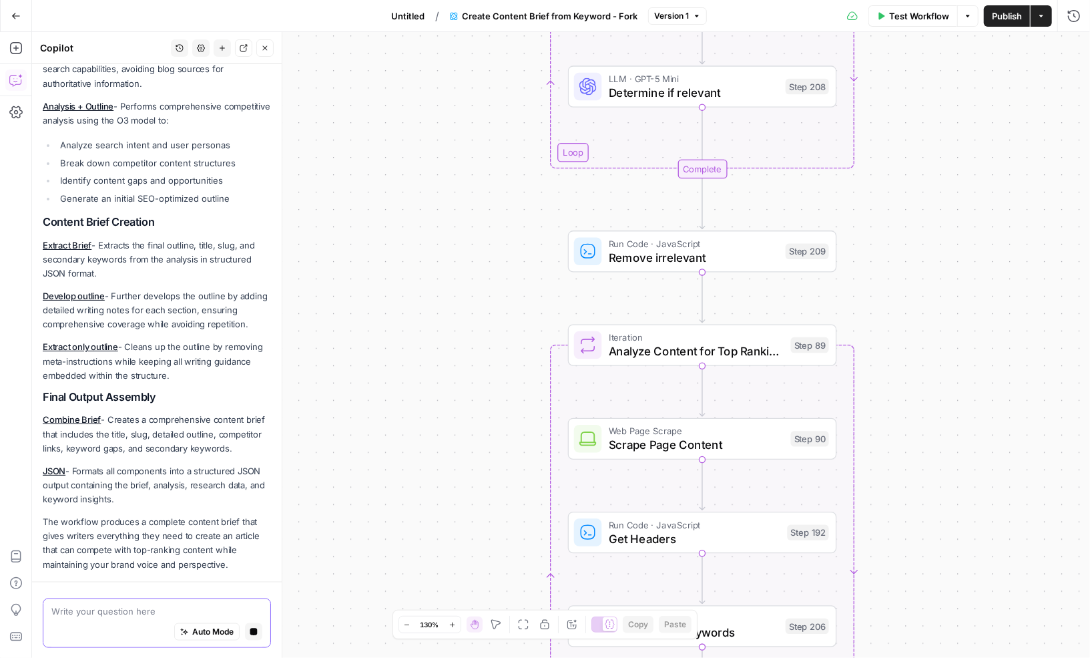
scroll to position [893, 0]
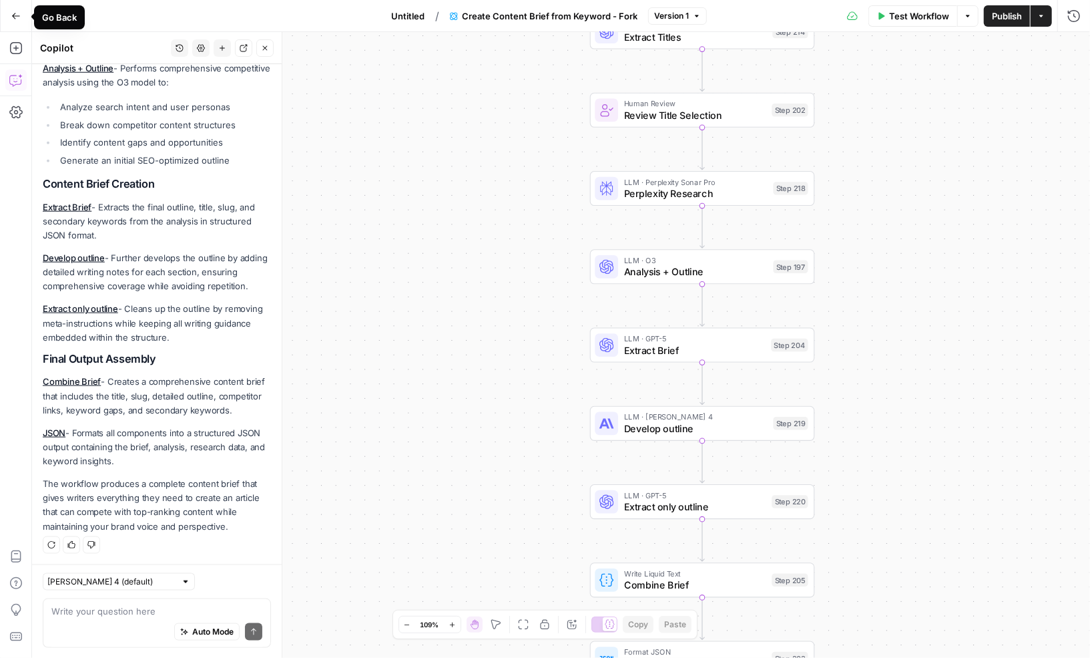
click at [19, 11] on icon "button" at bounding box center [15, 15] width 9 height 9
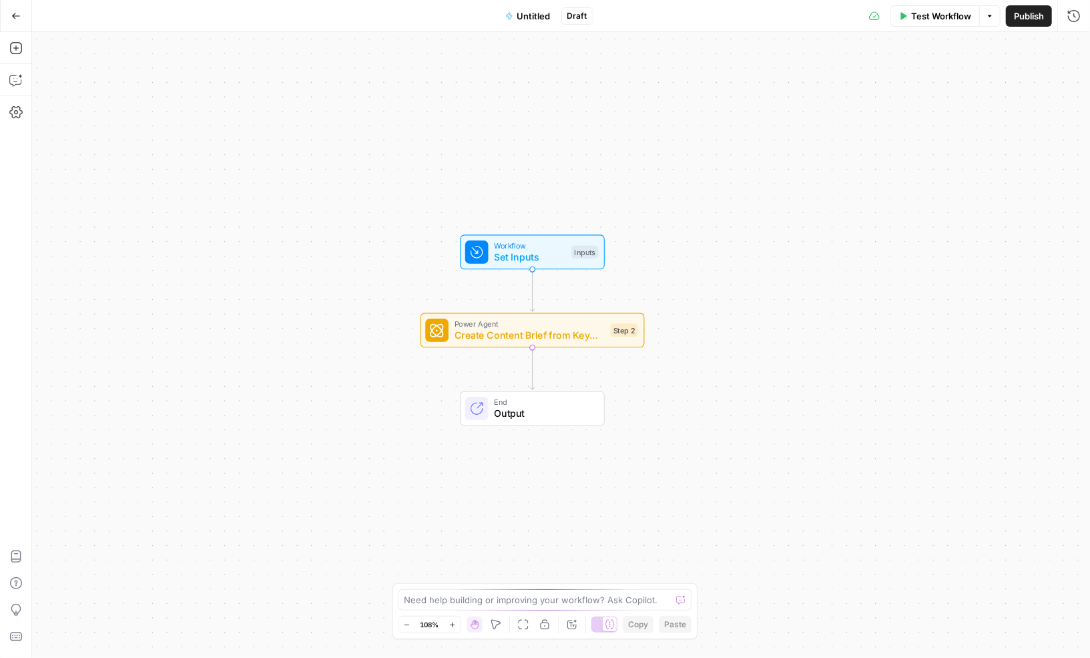
click at [267, 190] on div "Workflow Set Inputs Inputs Power Agent Create Content Brief from Keyword - Fork…" at bounding box center [561, 345] width 1058 height 626
click at [14, 13] on icon "button" at bounding box center [16, 16] width 8 height 6
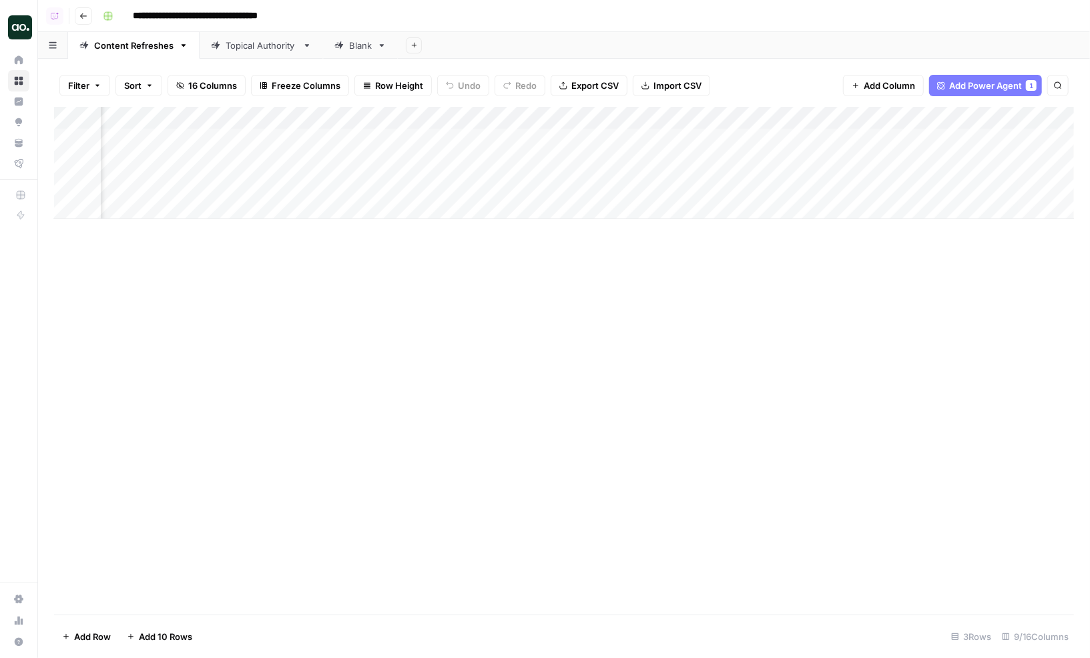
scroll to position [0, 351]
click at [491, 137] on div "Add Column" at bounding box center [564, 163] width 1020 height 112
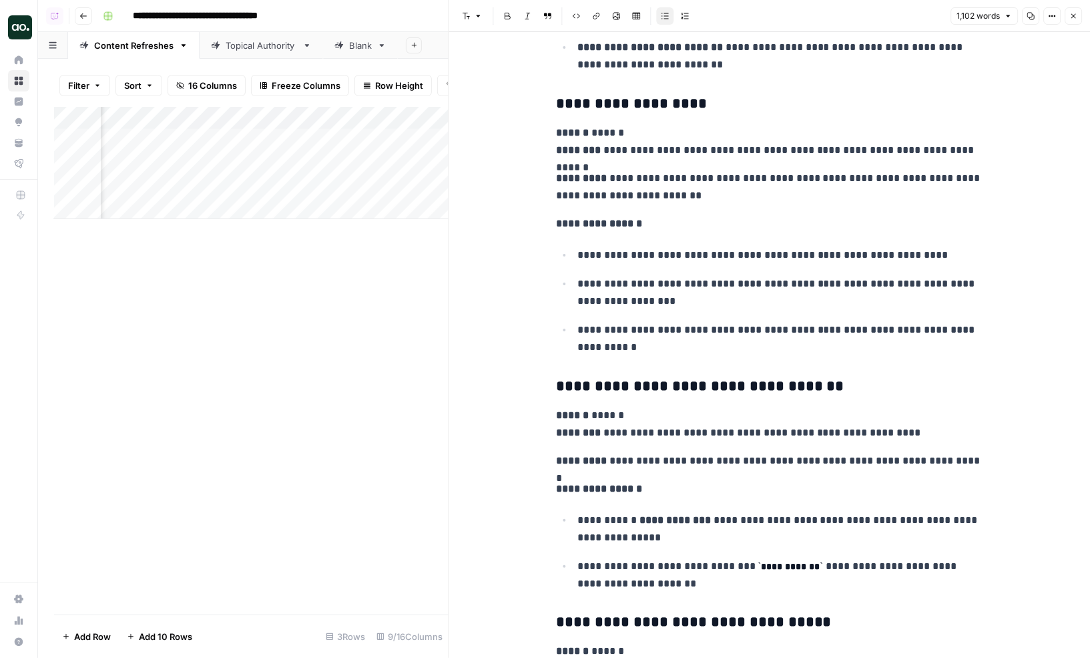
scroll to position [2245, 0]
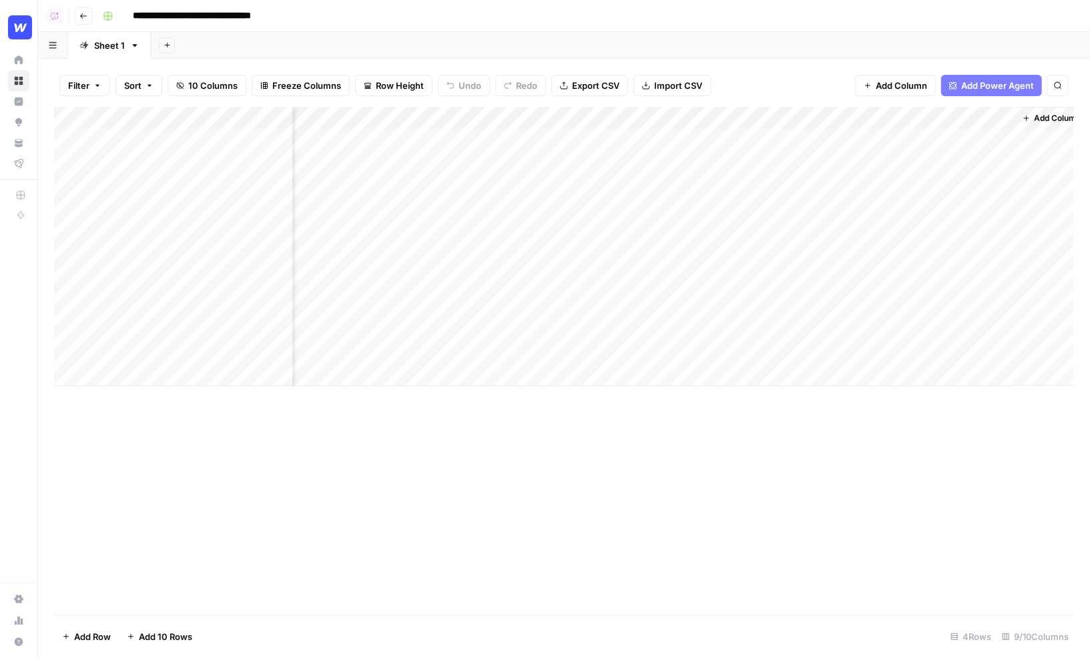
scroll to position [0, 700]
click at [953, 137] on div "Add Column" at bounding box center [564, 246] width 1020 height 279
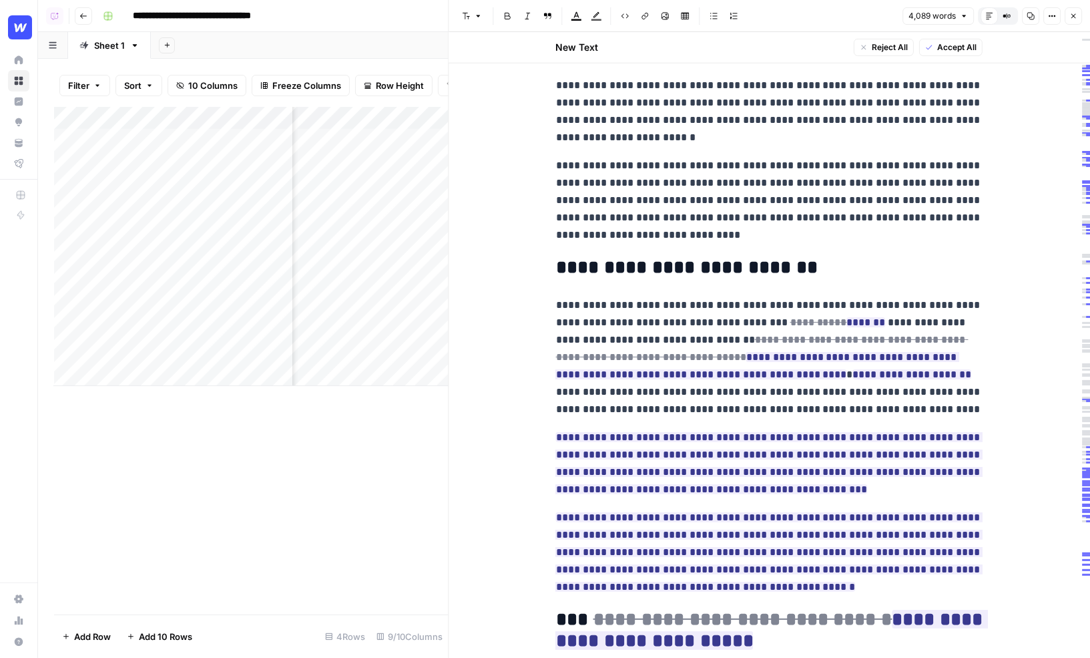
scroll to position [410, 0]
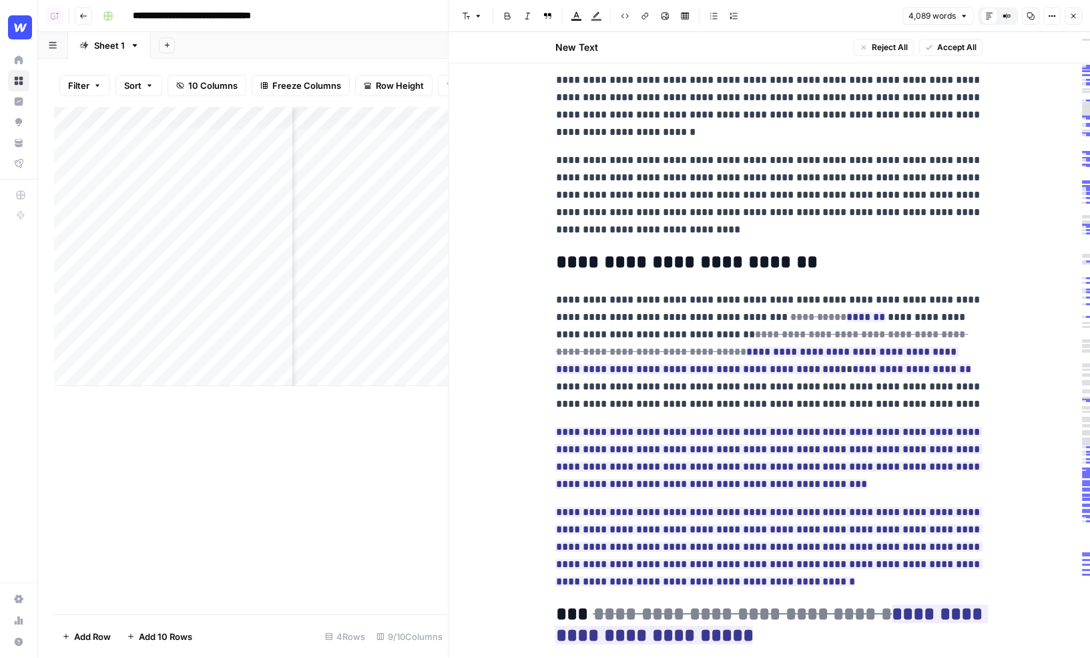
click at [715, 323] on p "**********" at bounding box center [769, 352] width 427 height 122
